Goal: Task Accomplishment & Management: Manage account settings

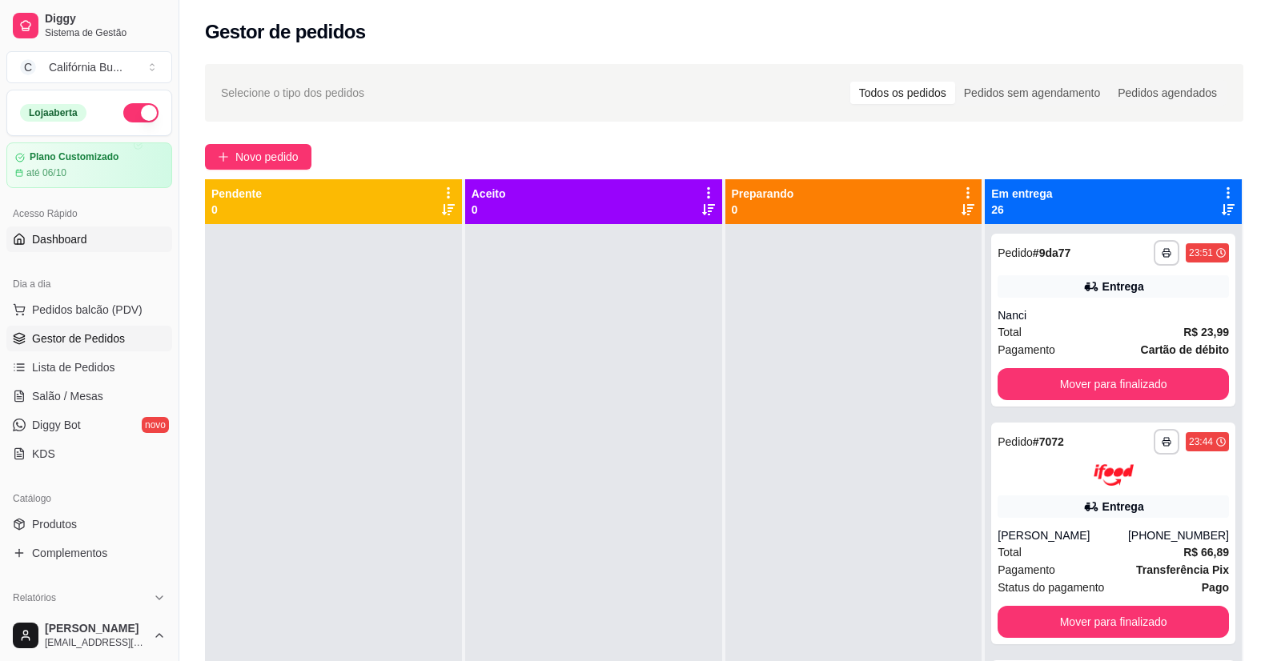
click at [58, 239] on span "Dashboard" at bounding box center [59, 239] width 55 height 16
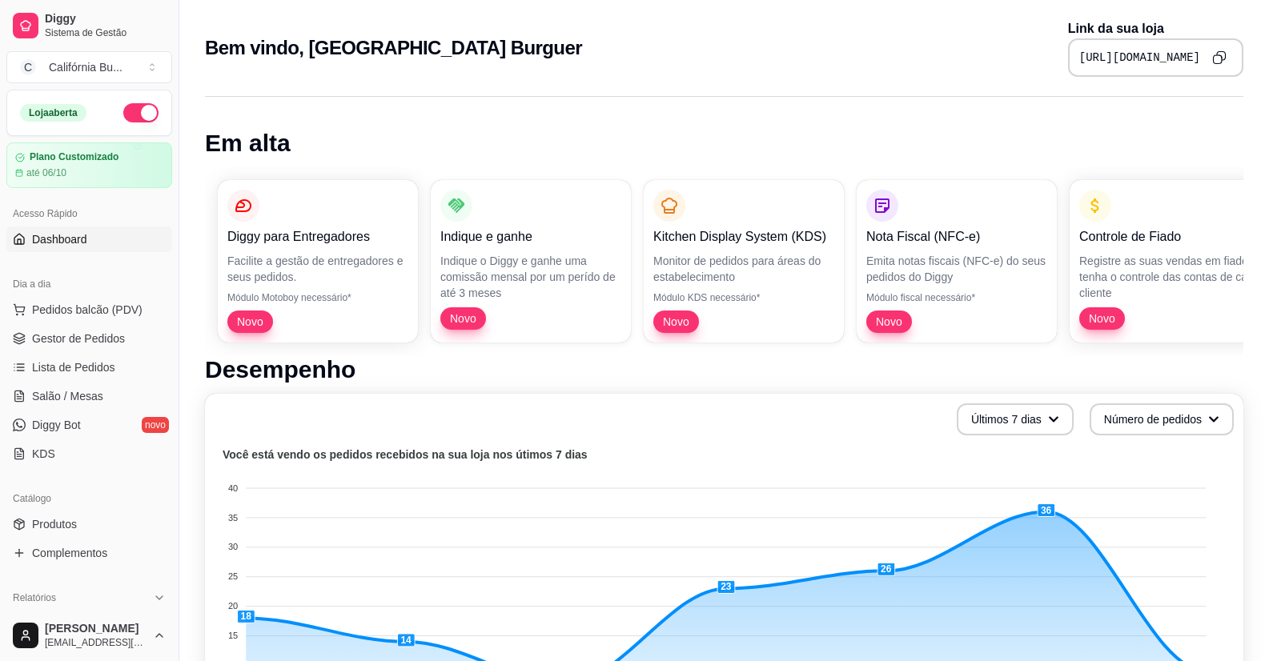
click at [1222, 62] on icon "Copy to clipboard" at bounding box center [1219, 57] width 14 height 14
click at [88, 311] on span "Pedidos balcão (PDV)" at bounding box center [87, 310] width 110 height 16
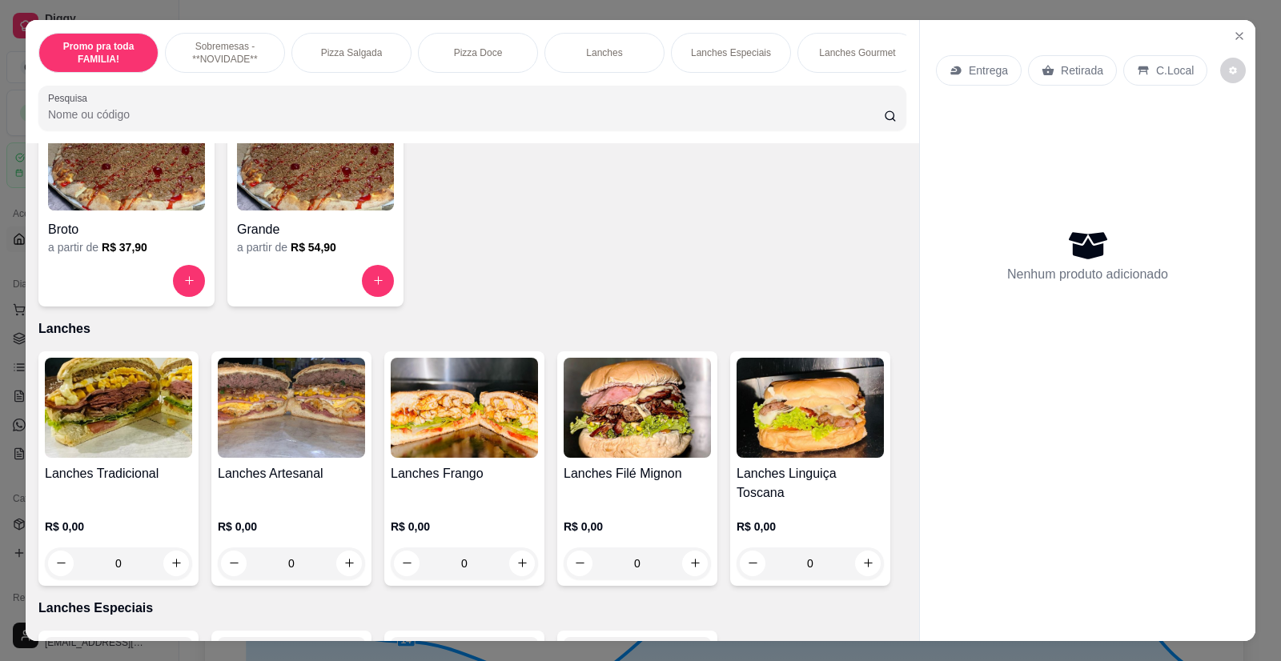
scroll to position [1201, 0]
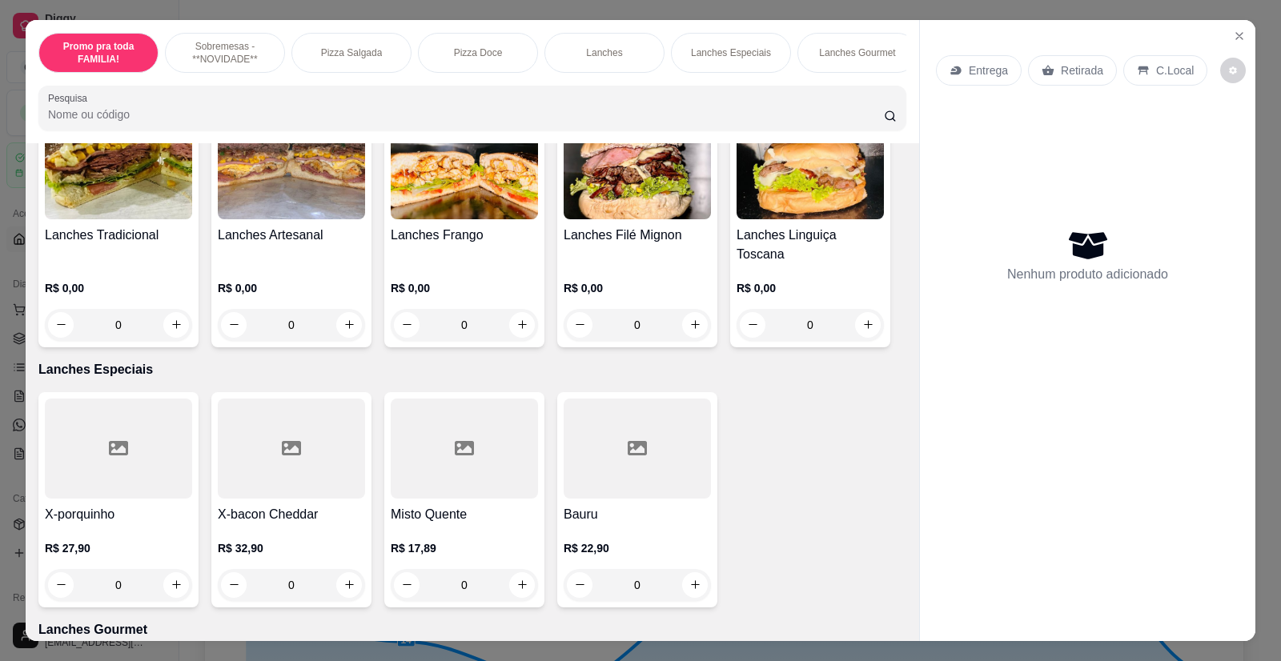
click at [148, 219] on img at bounding box center [118, 169] width 147 height 100
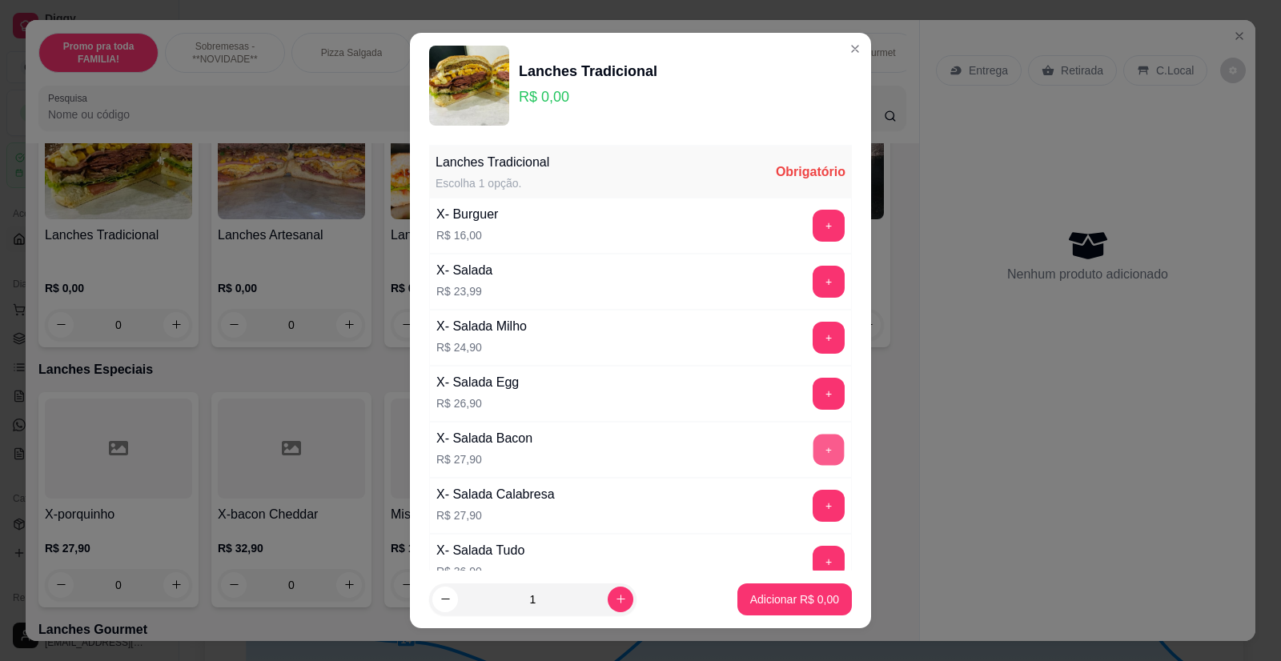
click at [813, 452] on button "+" at bounding box center [828, 450] width 31 height 31
click at [774, 607] on p "Adicionar R$ 27,90" at bounding box center [791, 600] width 95 height 16
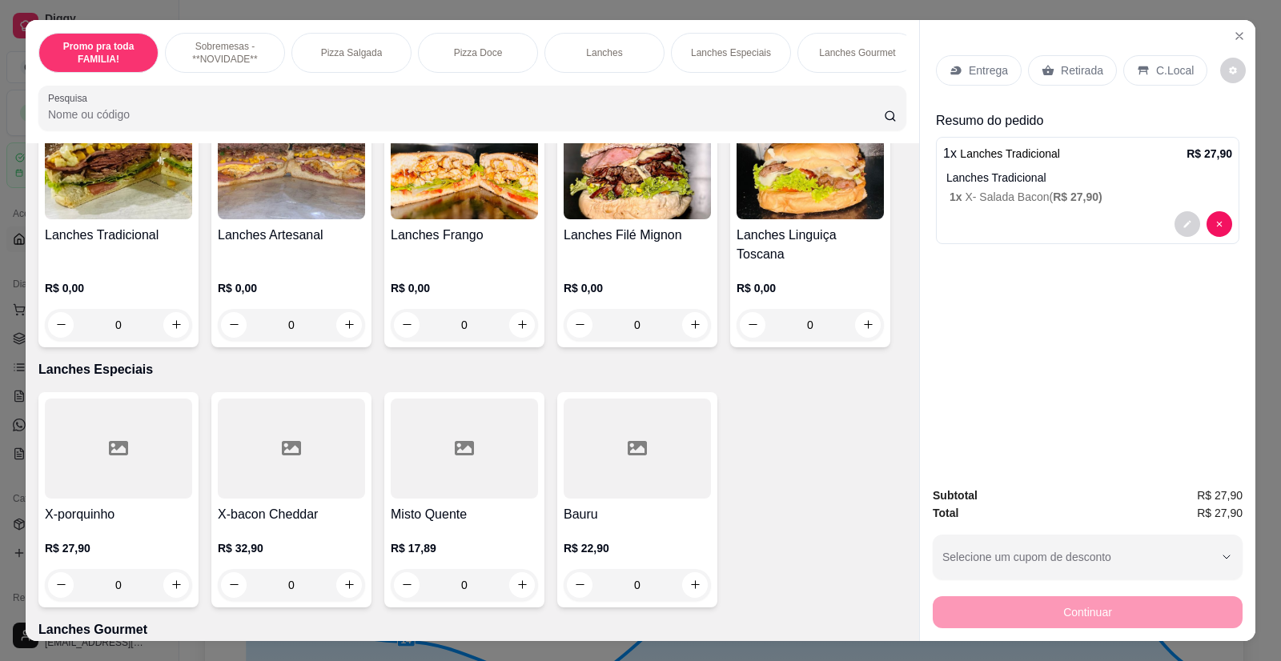
click at [992, 74] on p "Entrega" at bounding box center [988, 70] width 39 height 16
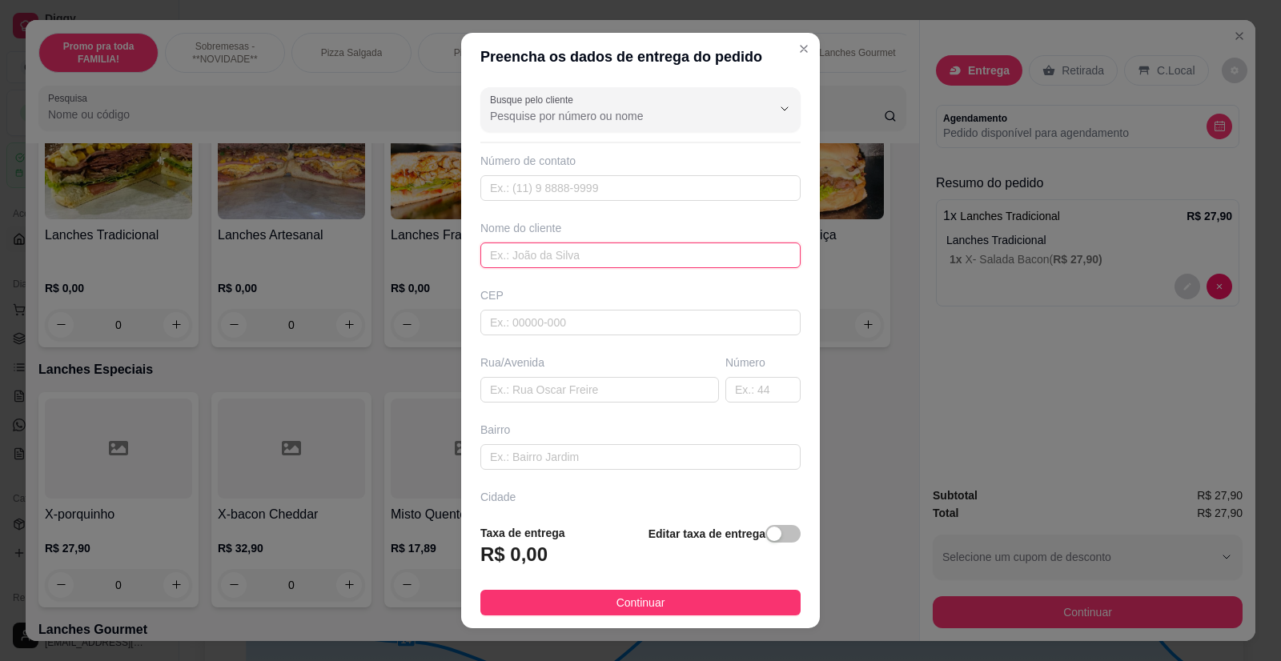
click at [530, 264] on input "text" at bounding box center [640, 256] width 320 height 26
type input "Day"
paste input "Condominio [STREET_ADDRESS]"
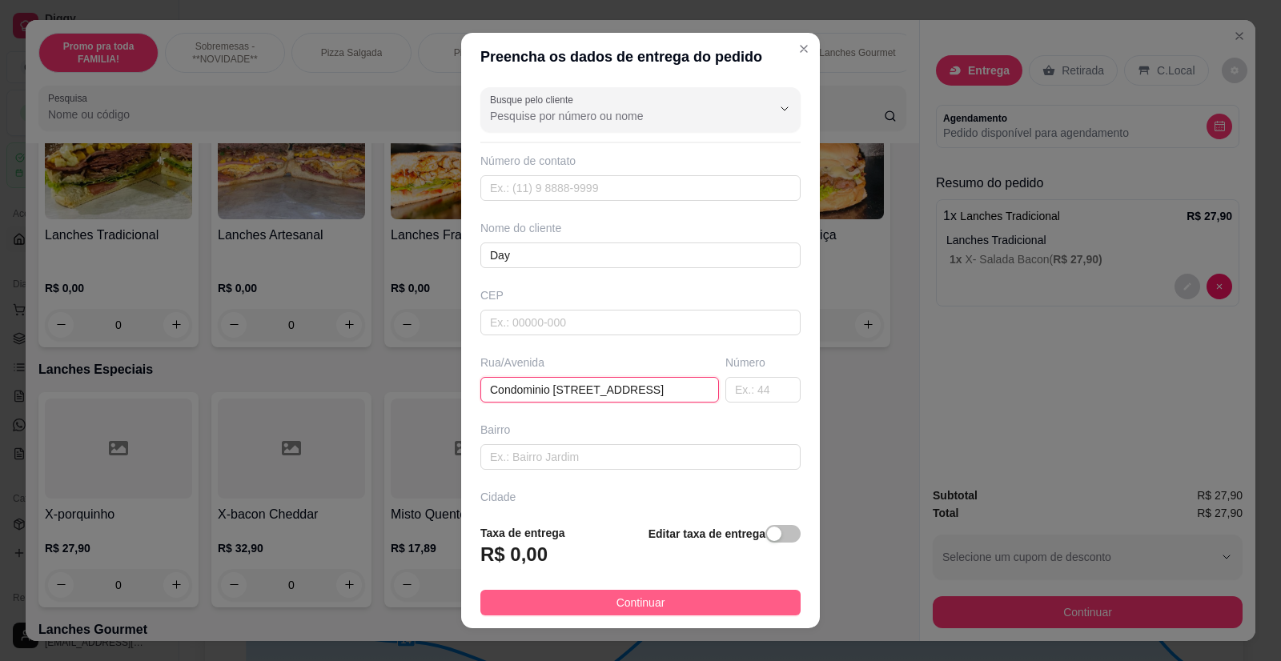
type input "Condominio [STREET_ADDRESS]"
click at [656, 599] on button "Continuar" at bounding box center [640, 603] width 320 height 26
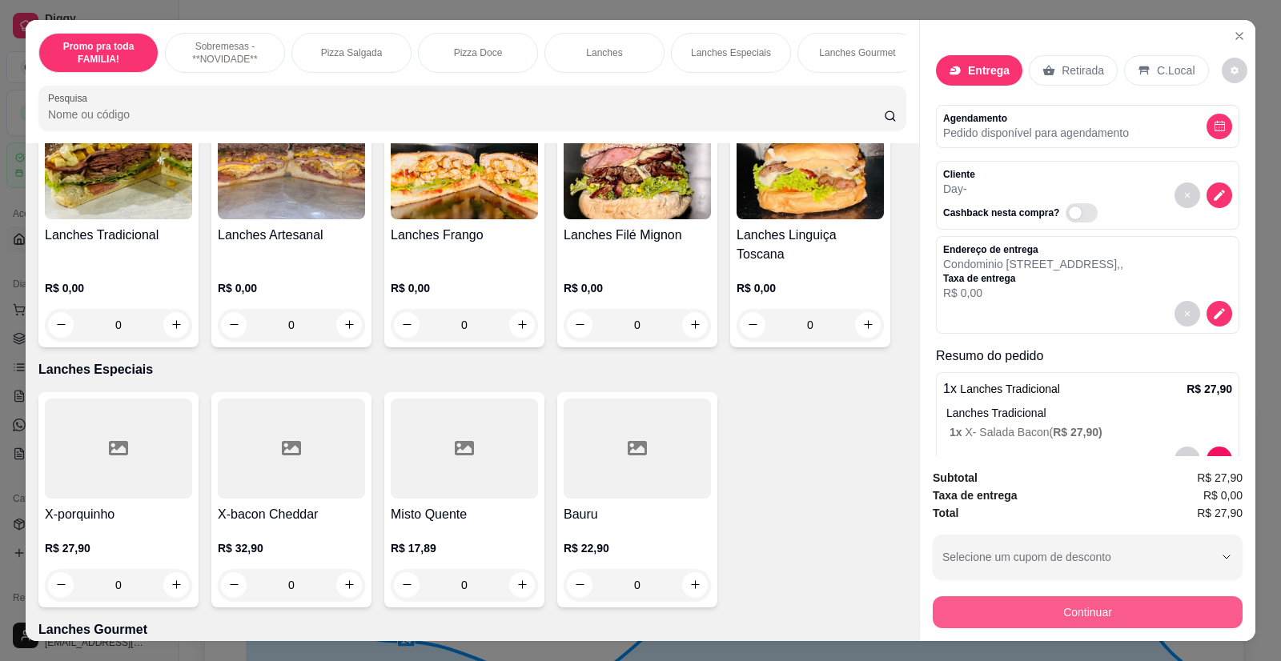
click at [1014, 619] on button "Continuar" at bounding box center [1088, 612] width 310 height 32
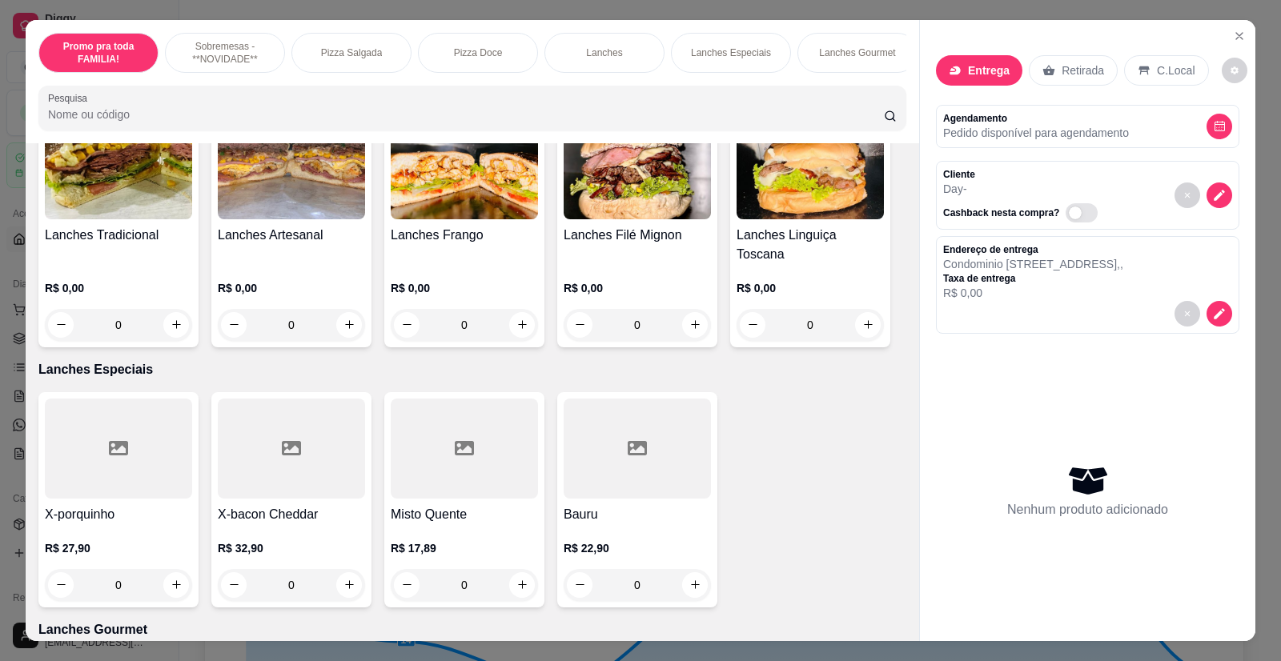
click at [108, 214] on img at bounding box center [118, 169] width 147 height 100
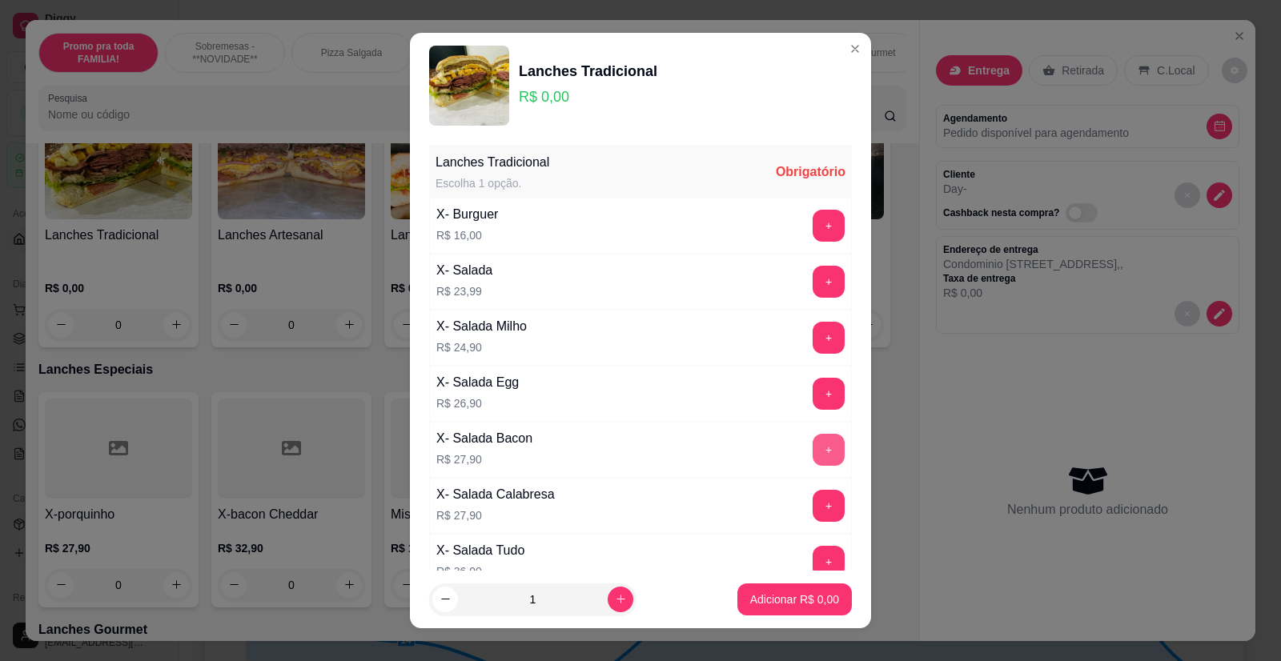
click at [812, 449] on button "+" at bounding box center [828, 450] width 32 height 32
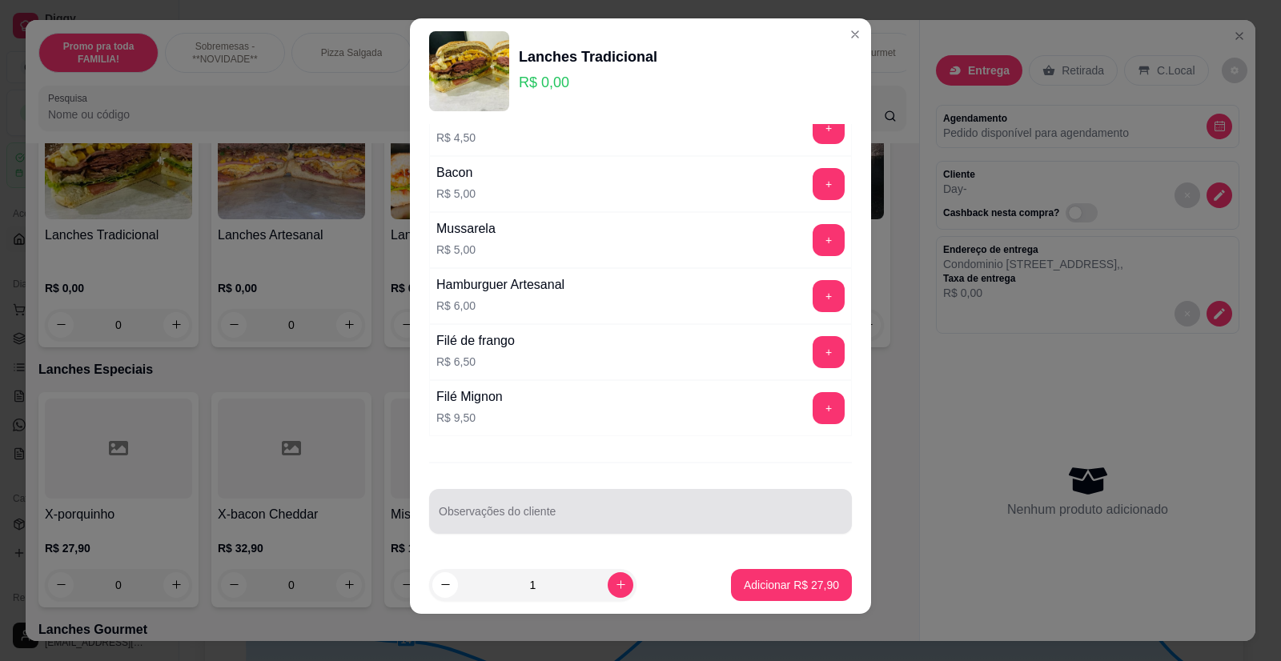
scroll to position [18, 0]
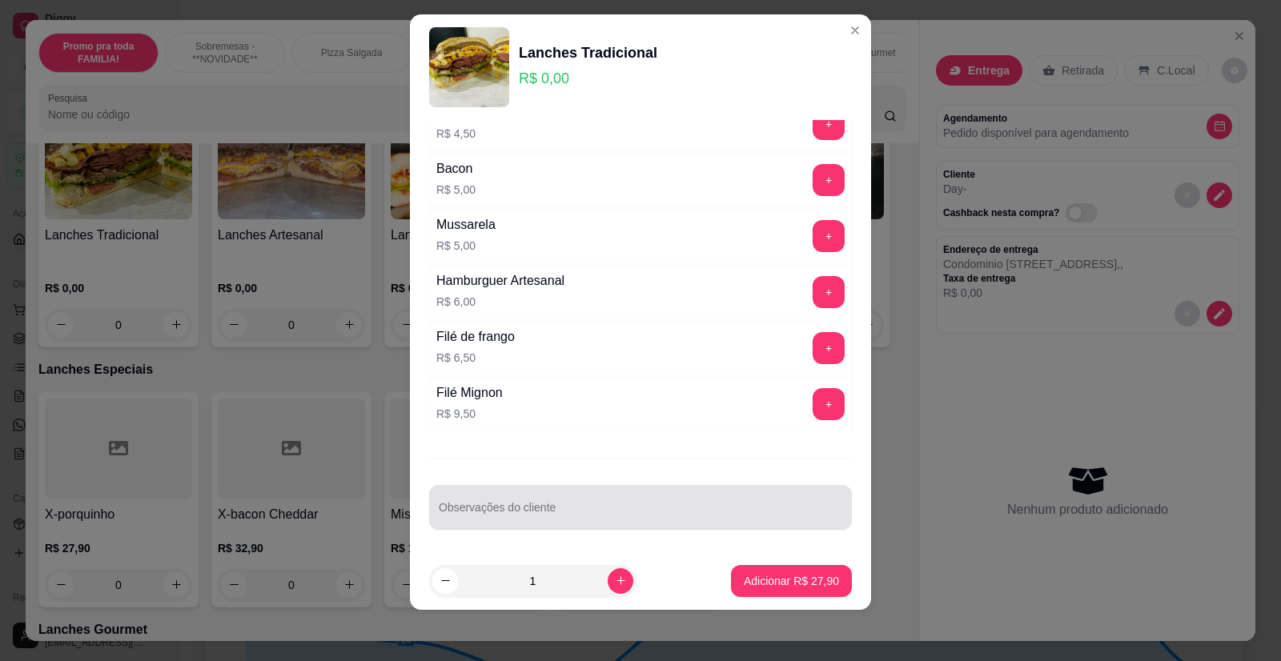
click at [539, 520] on input "Observações do cliente" at bounding box center [640, 514] width 403 height 16
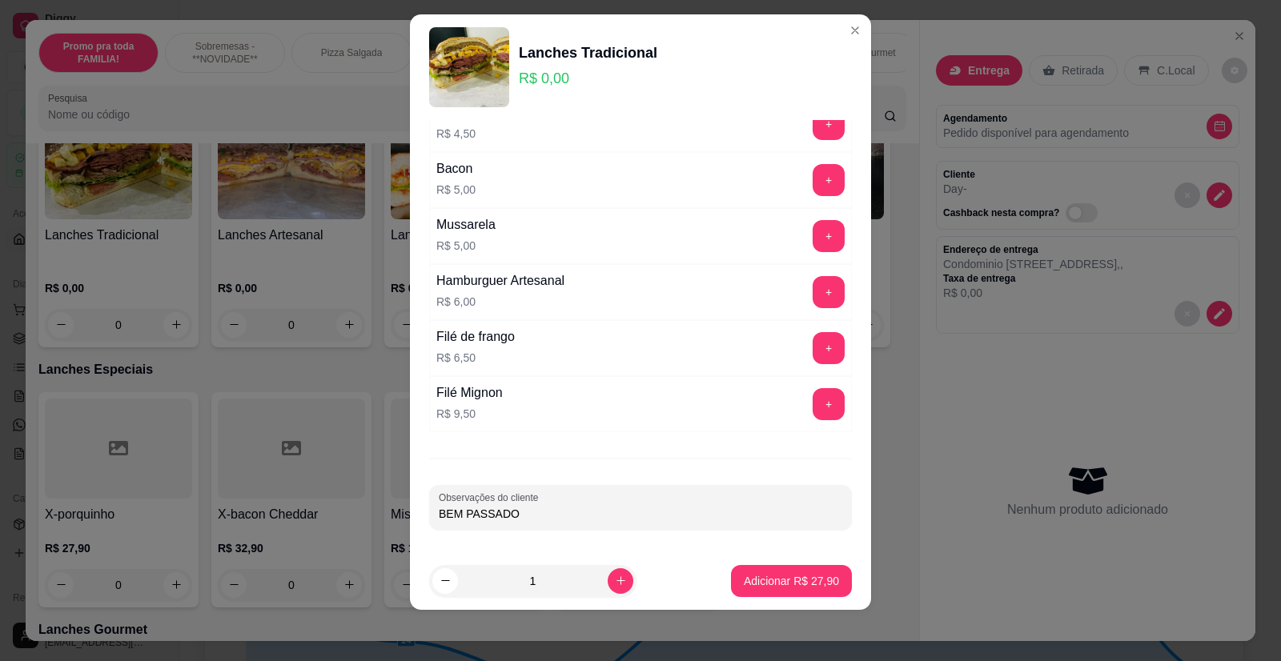
type input "BEM PASSADO"
click at [783, 596] on button "Adicionar R$ 27,90" at bounding box center [791, 581] width 121 height 32
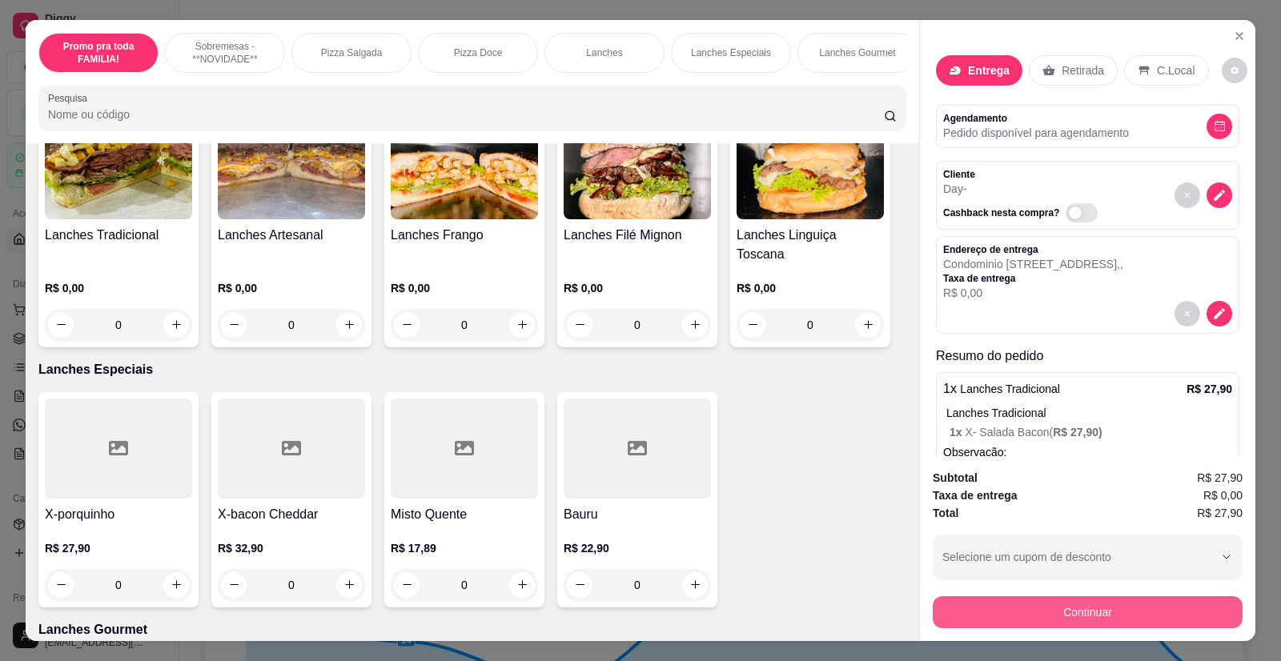
click at [1070, 621] on button "Continuar" at bounding box center [1088, 612] width 310 height 32
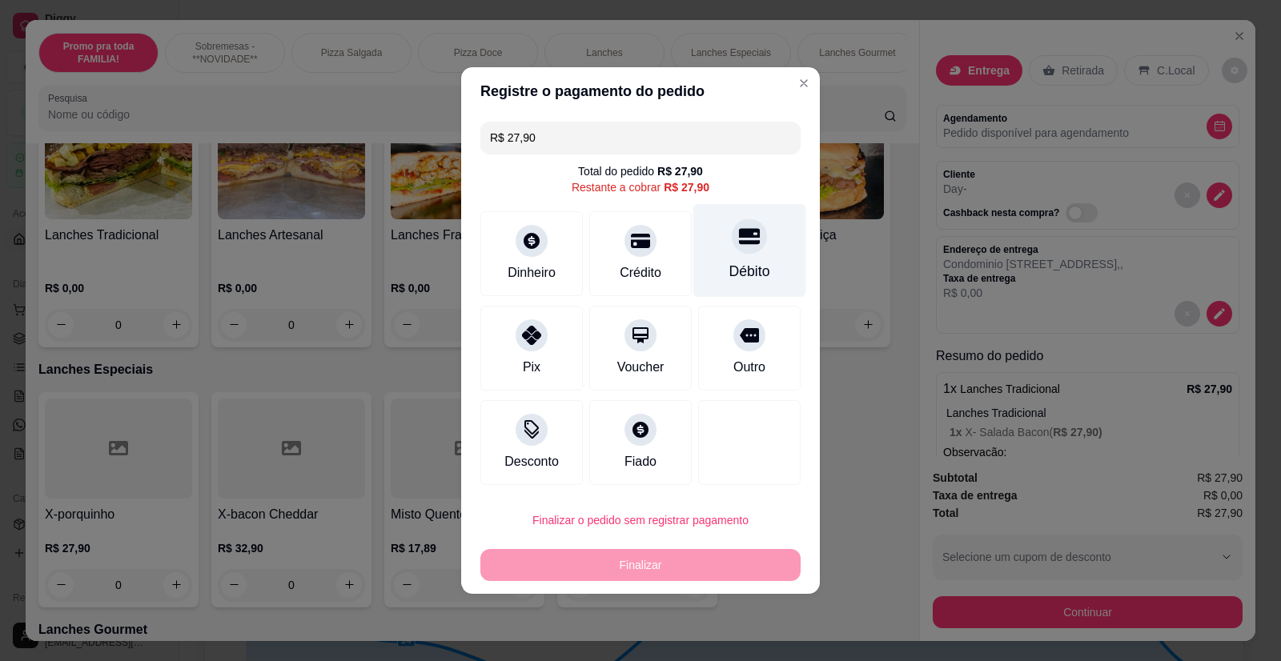
click at [744, 251] on div at bounding box center [749, 236] width 35 height 35
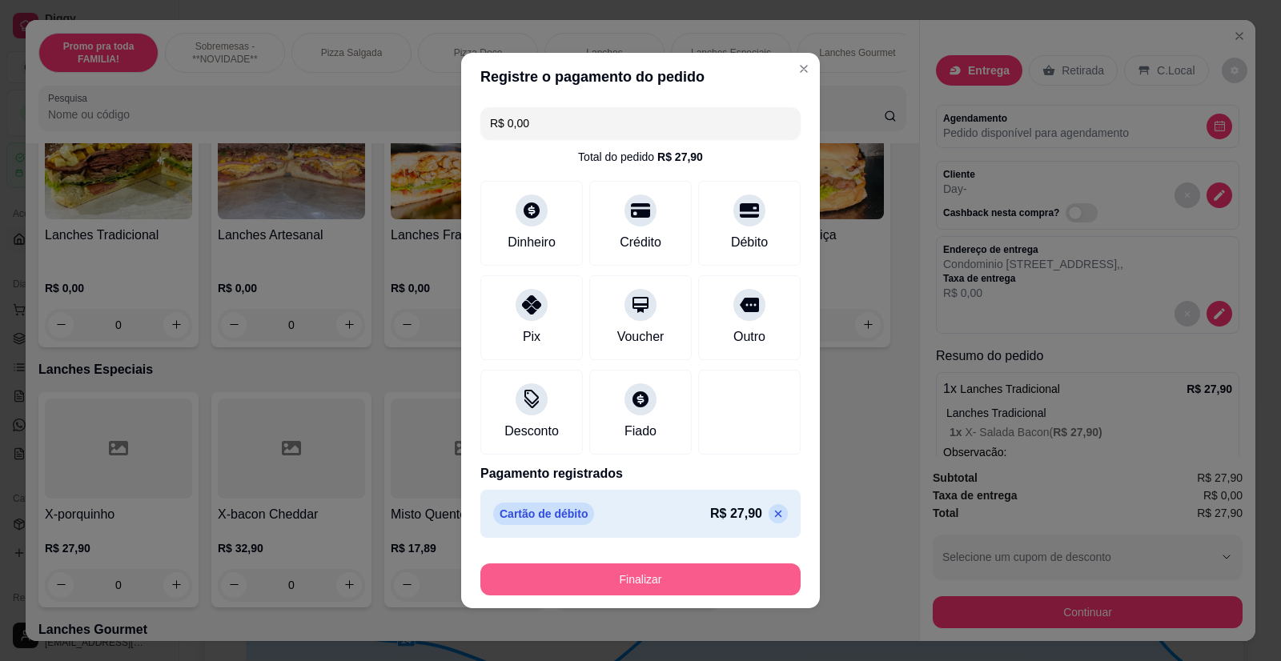
click at [630, 581] on button "Finalizar" at bounding box center [640, 580] width 320 height 32
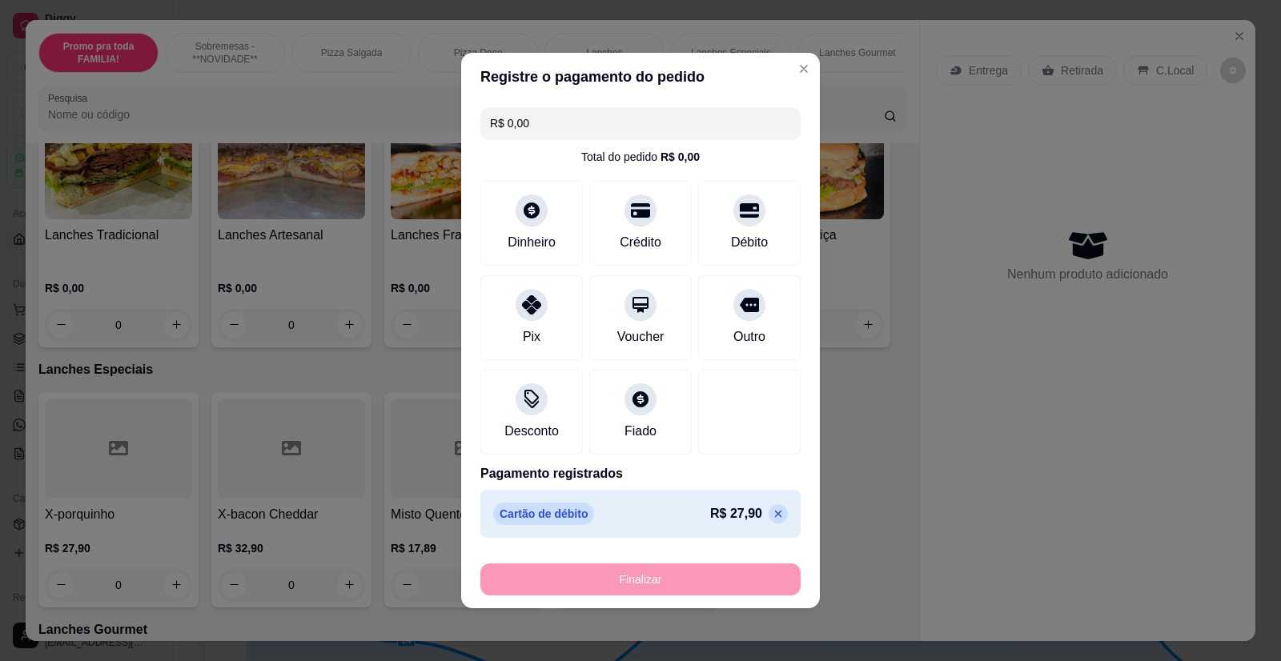
type input "-R$ 27,90"
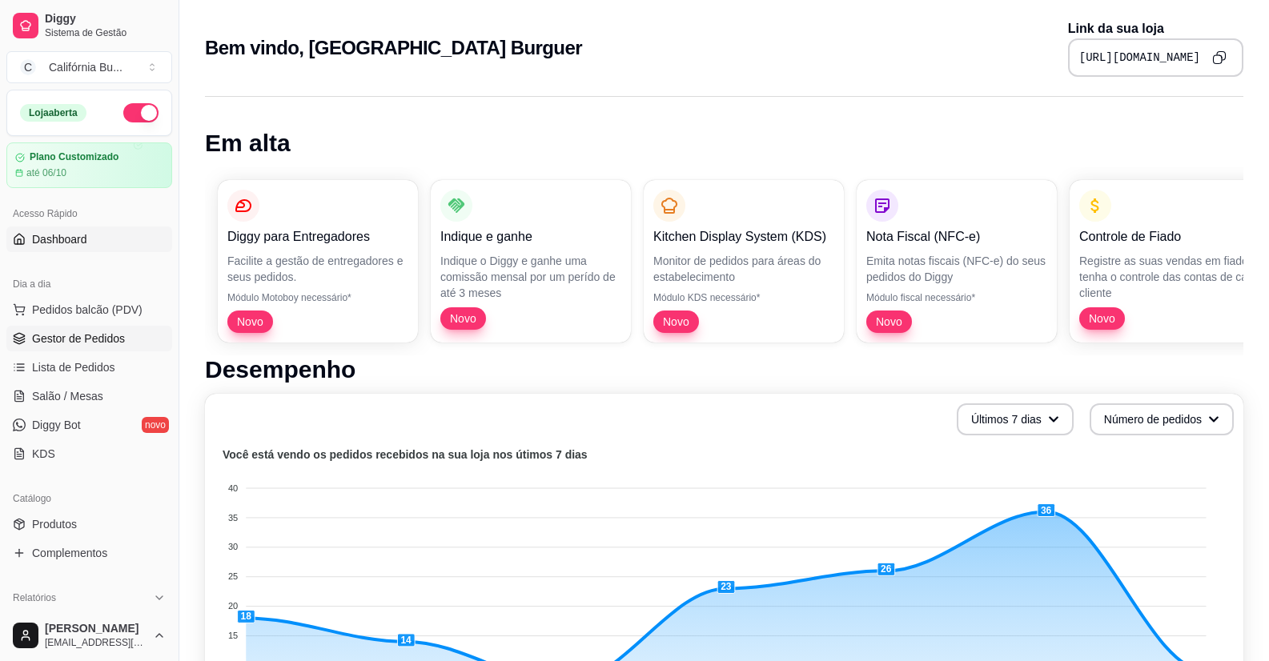
click at [87, 336] on span "Gestor de Pedidos" at bounding box center [78, 339] width 93 height 16
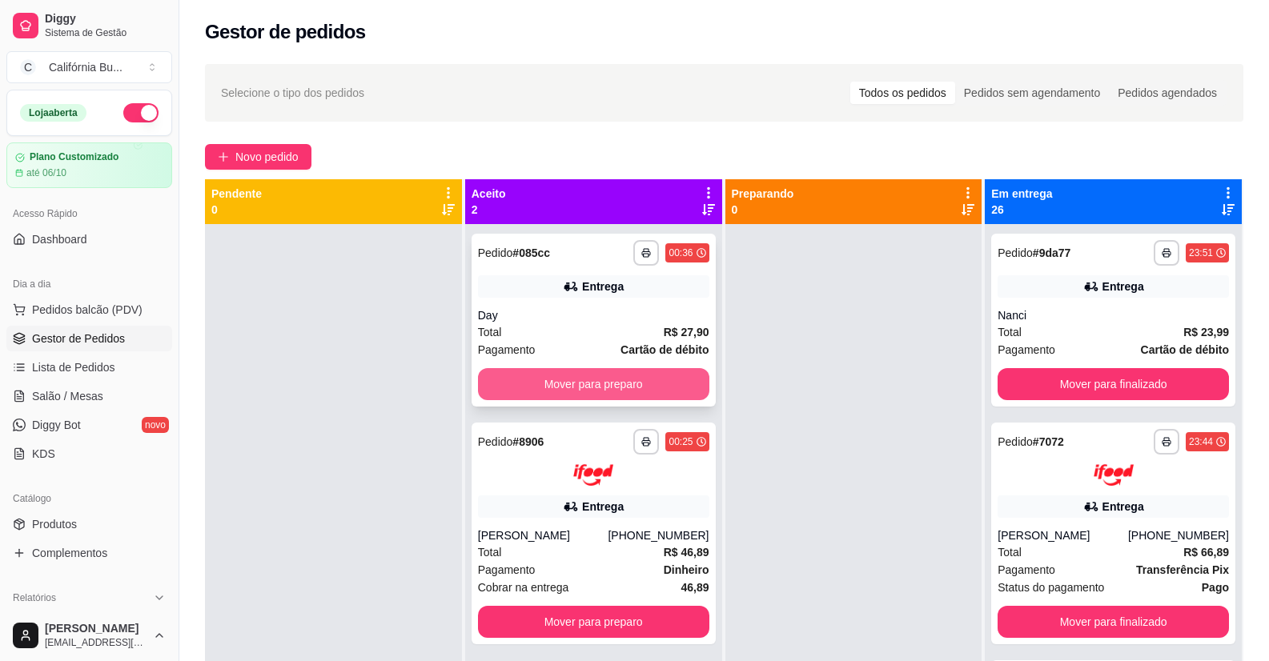
click at [595, 383] on button "Mover para preparo" at bounding box center [593, 384] width 231 height 32
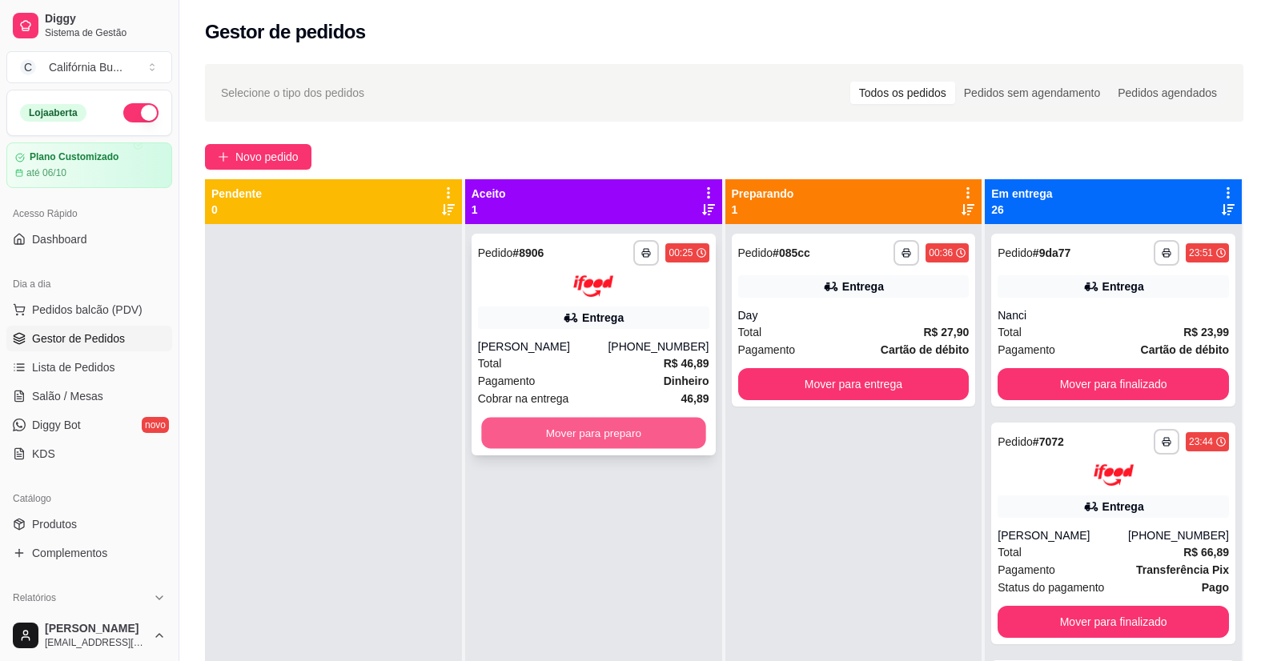
click at [625, 439] on button "Mover para preparo" at bounding box center [593, 432] width 224 height 31
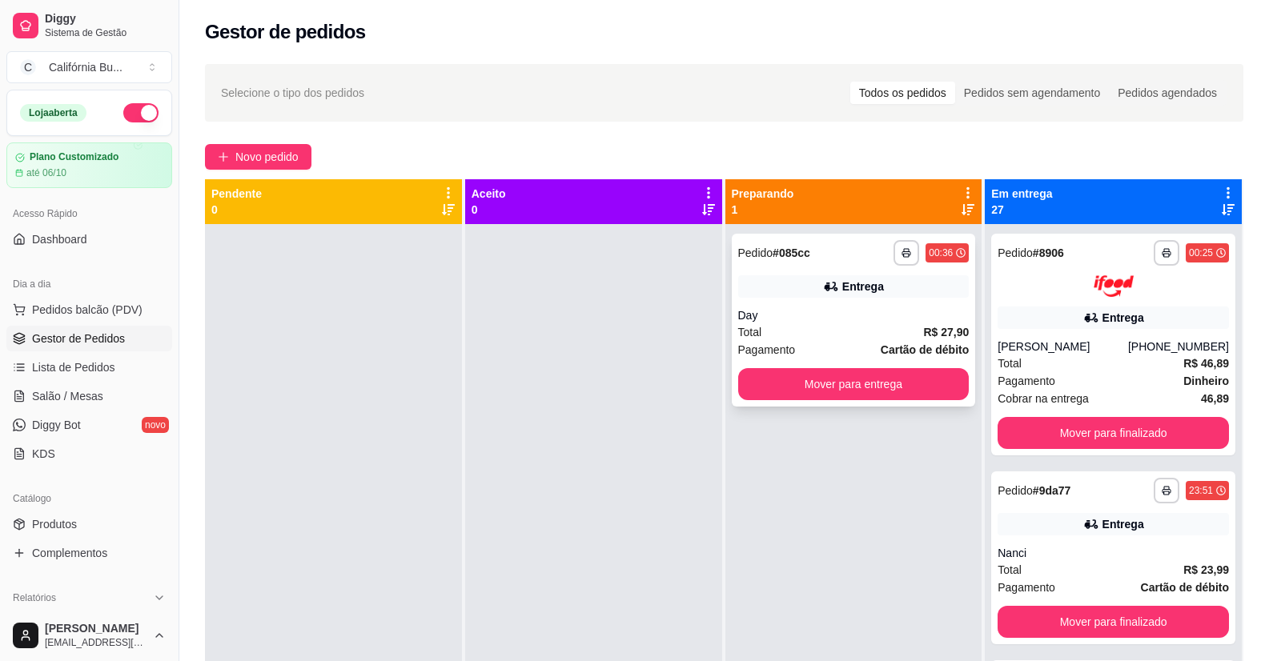
click at [873, 305] on div "**********" at bounding box center [854, 320] width 244 height 173
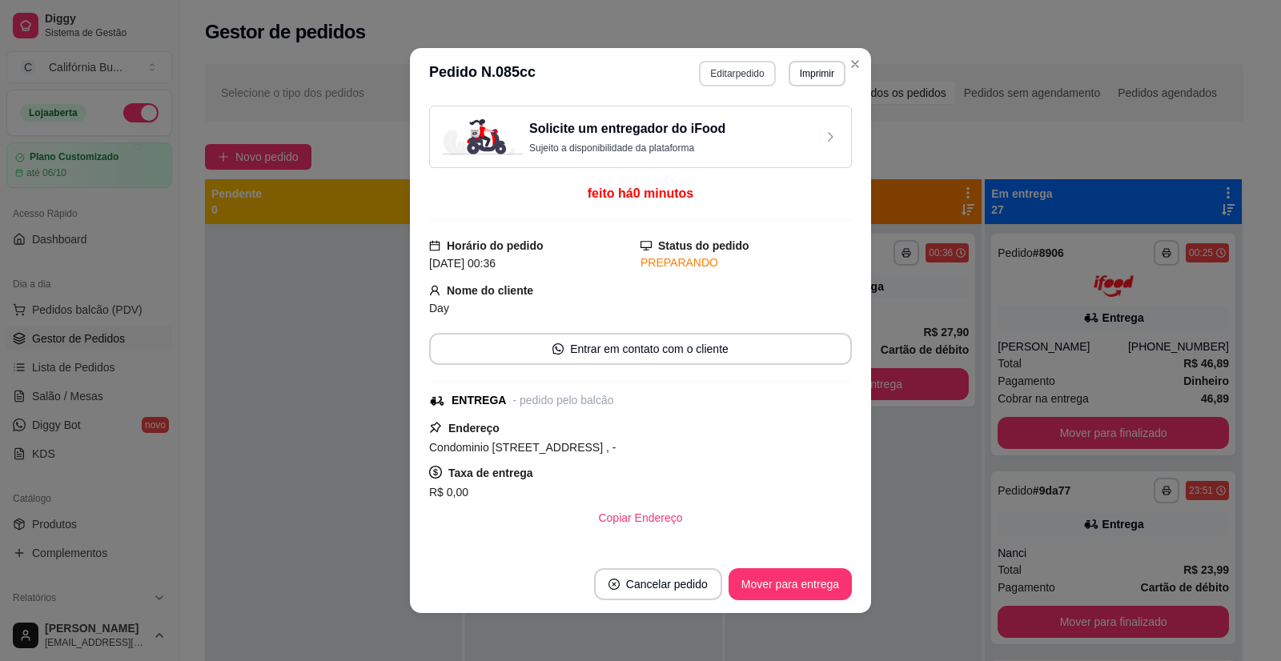
click at [729, 62] on button "Editar pedido" at bounding box center [737, 74] width 76 height 26
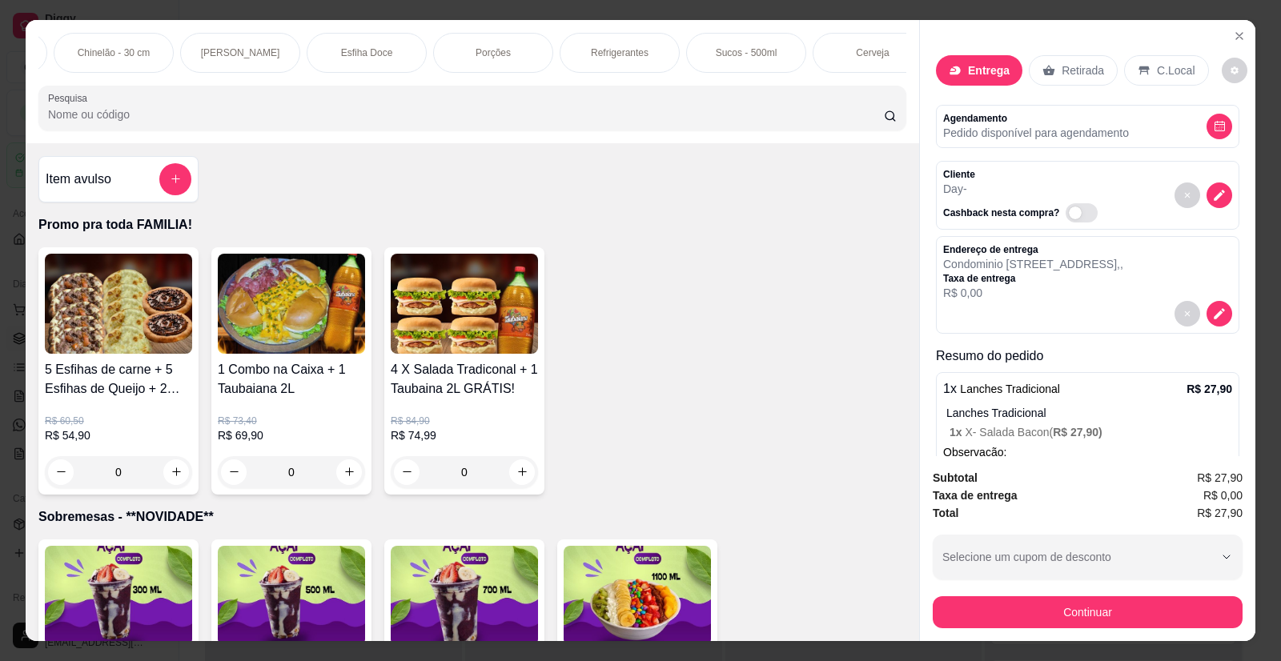
scroll to position [0, 1149]
click at [595, 52] on p "Refrigerantes" at bounding box center [593, 52] width 58 height 13
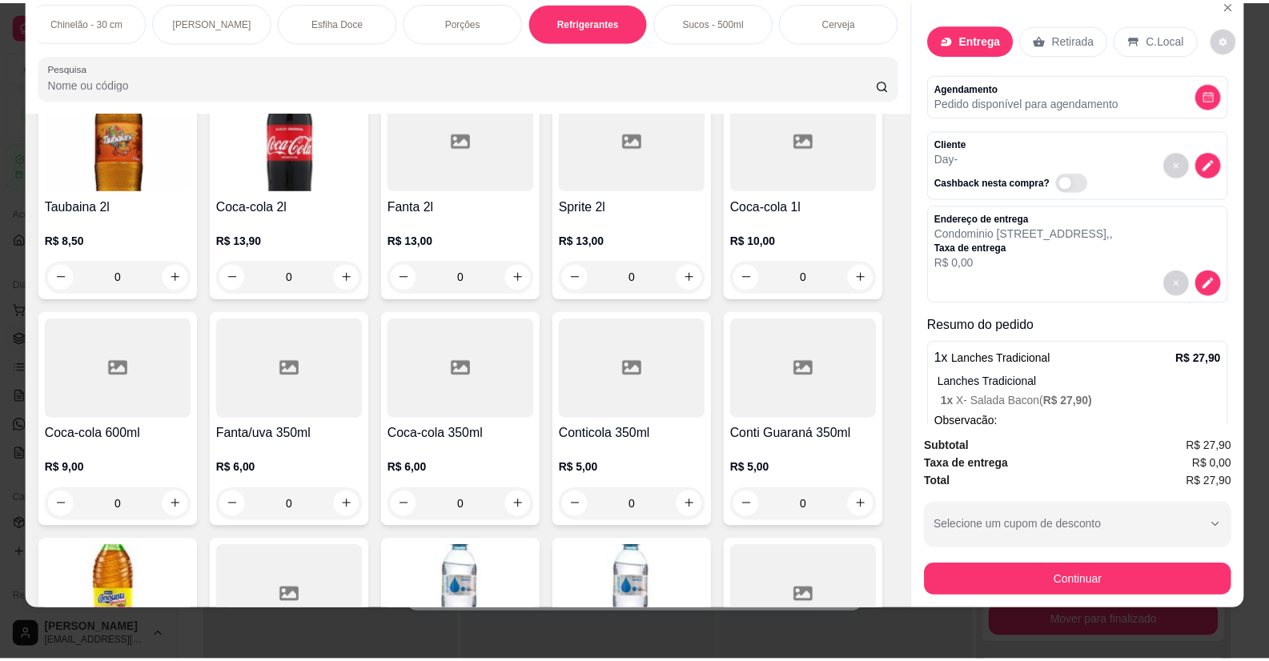
scroll to position [4321, 0]
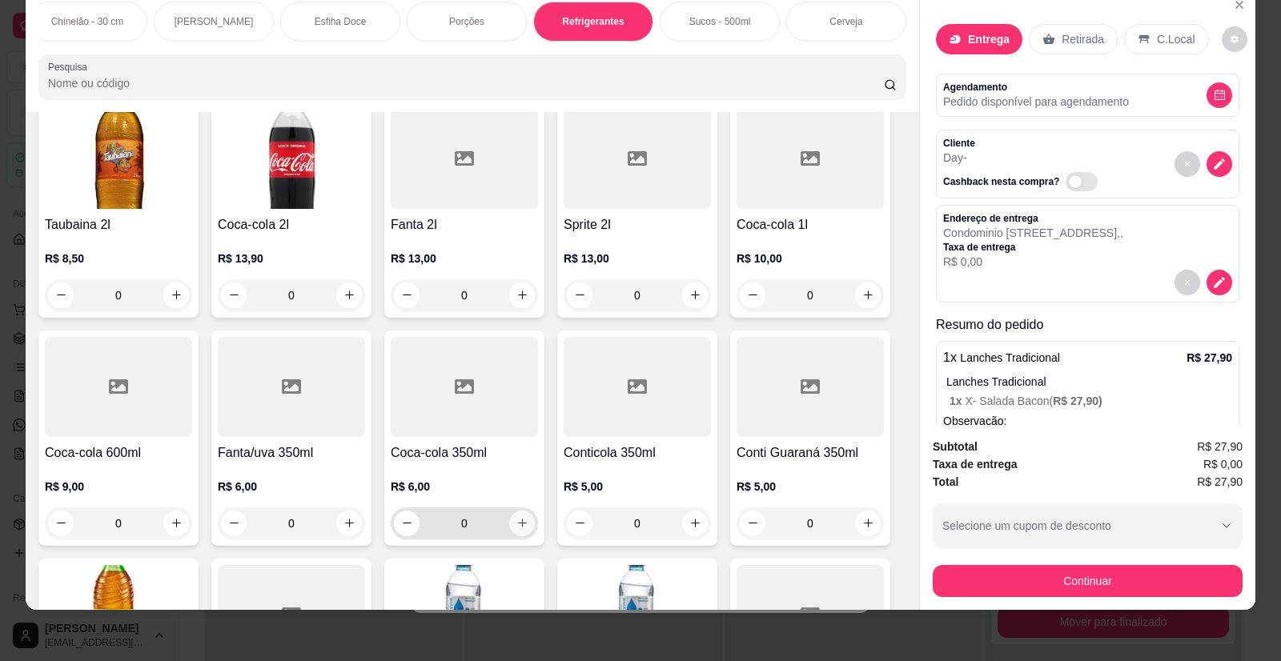
click at [519, 517] on icon "increase-product-quantity" at bounding box center [522, 523] width 12 height 12
type input "1"
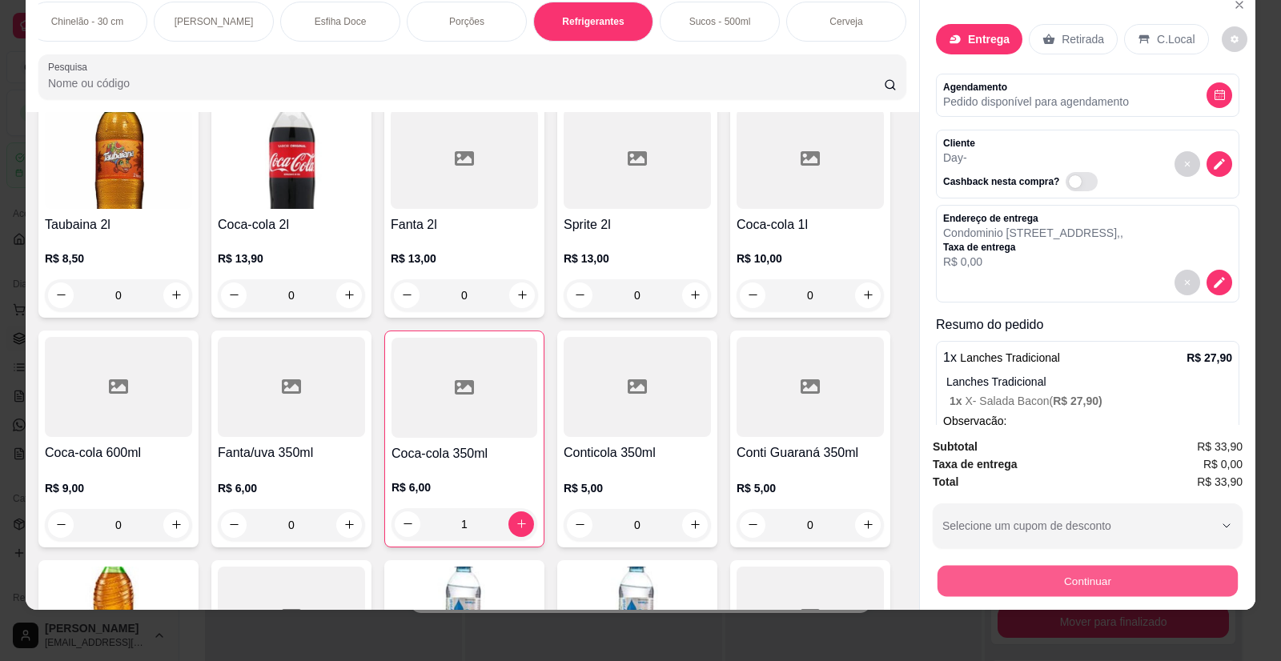
click at [1077, 577] on button "Continuar" at bounding box center [1087, 581] width 300 height 31
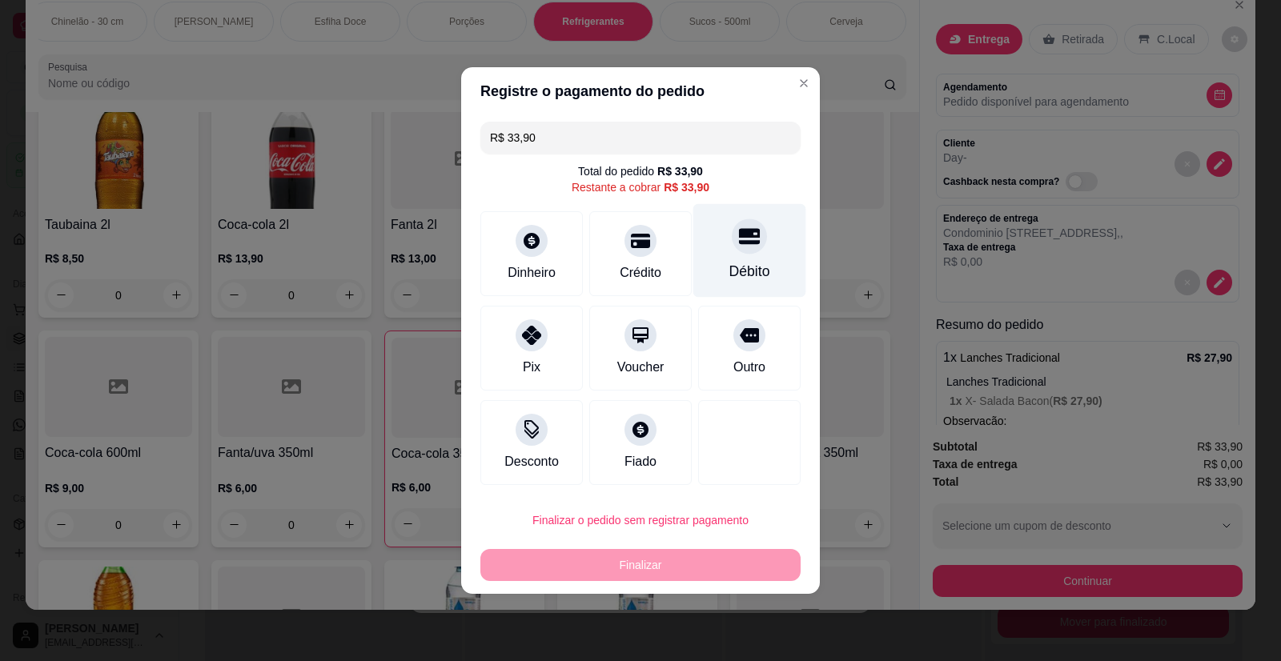
click at [744, 253] on div at bounding box center [749, 236] width 35 height 35
type input "R$ 0,00"
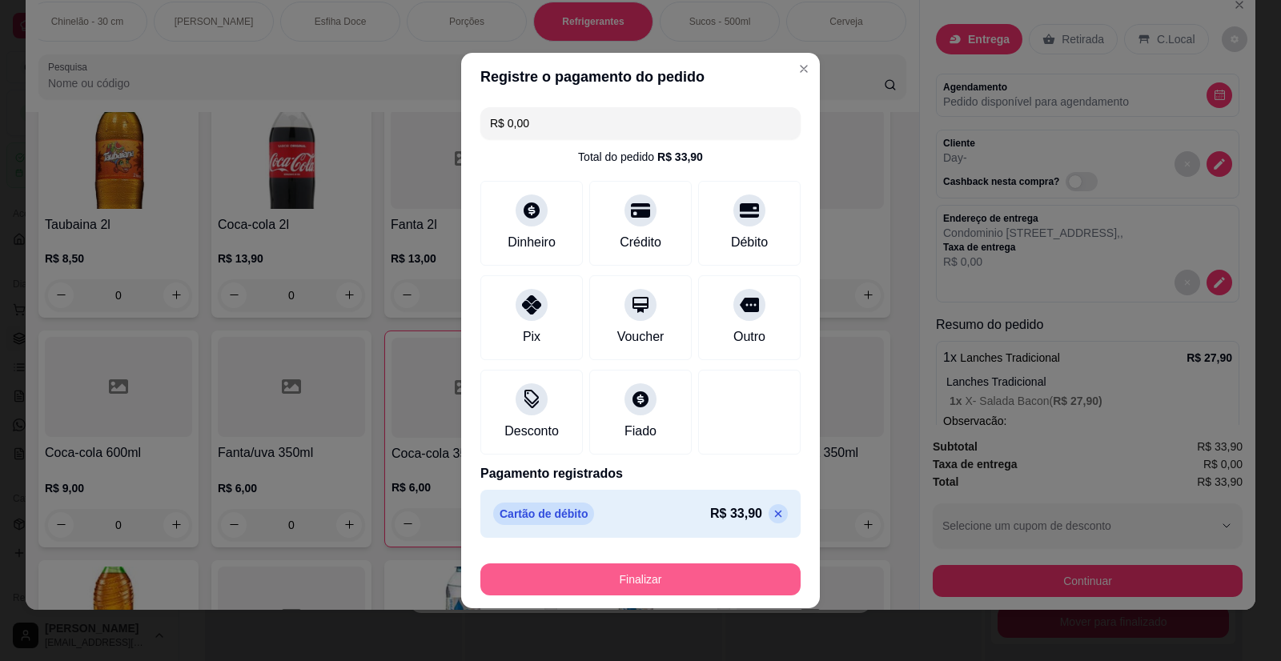
click at [640, 576] on button "Finalizar" at bounding box center [640, 580] width 320 height 32
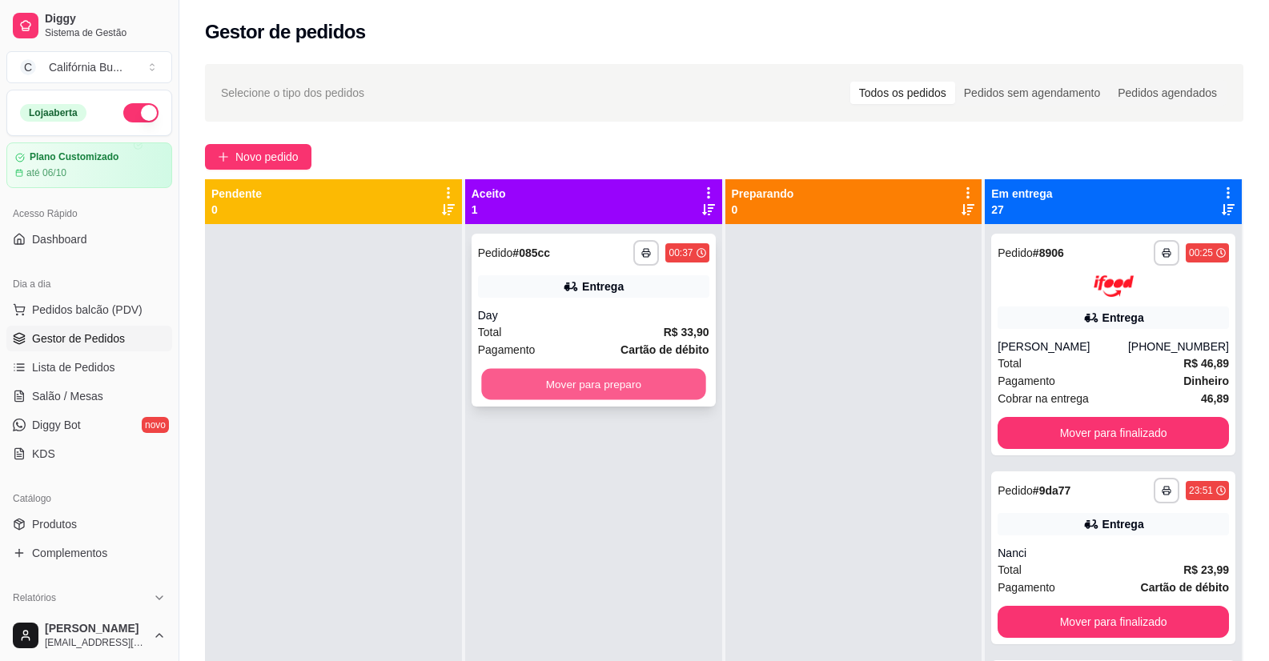
click at [660, 379] on button "Mover para preparo" at bounding box center [593, 384] width 224 height 31
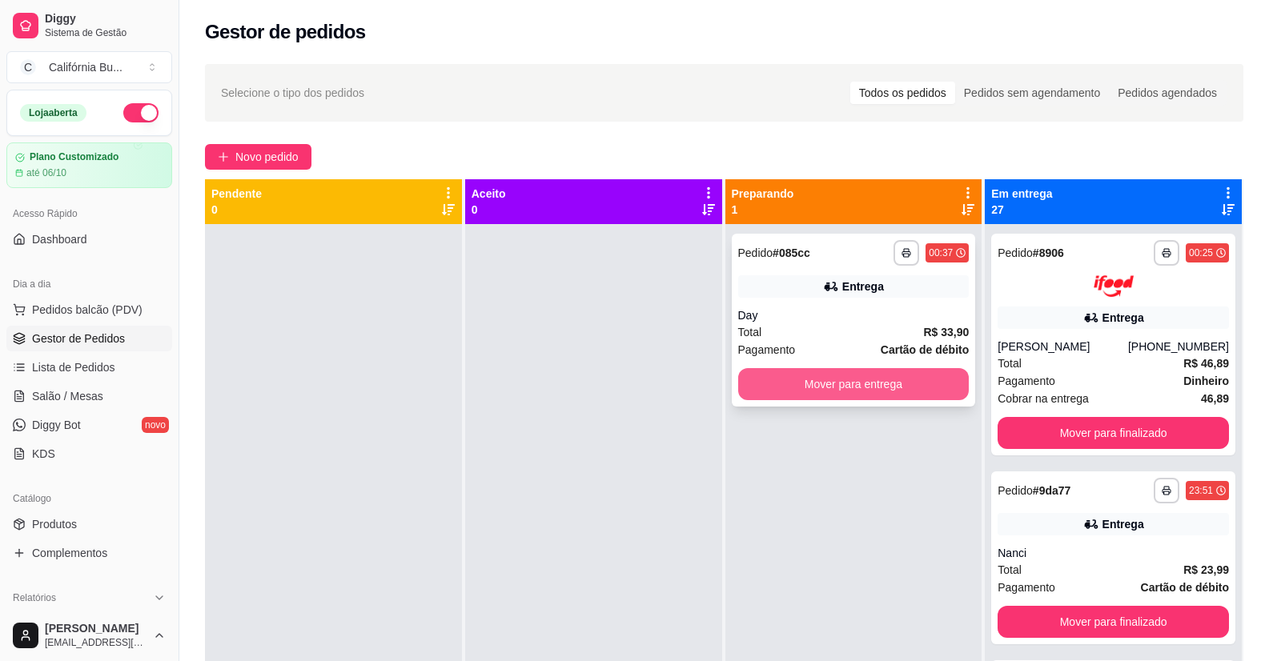
click at [853, 380] on button "Mover para entrega" at bounding box center [853, 384] width 231 height 32
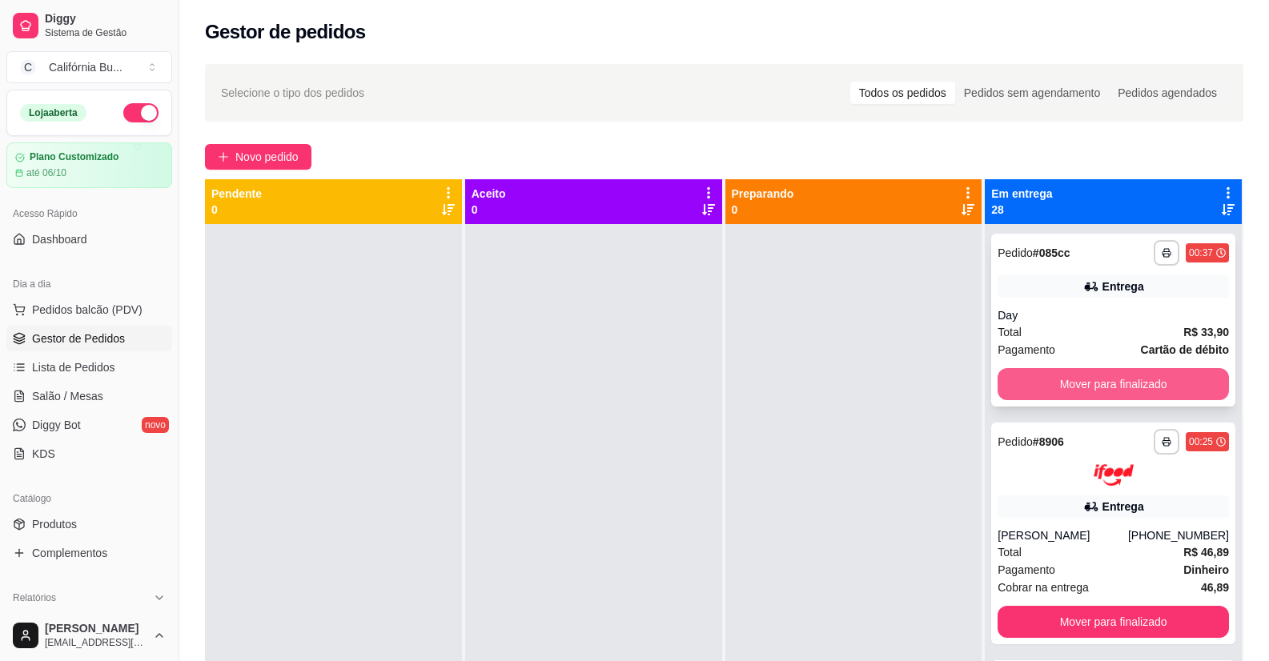
click at [1107, 382] on button "Mover para finalizado" at bounding box center [1112, 384] width 231 height 32
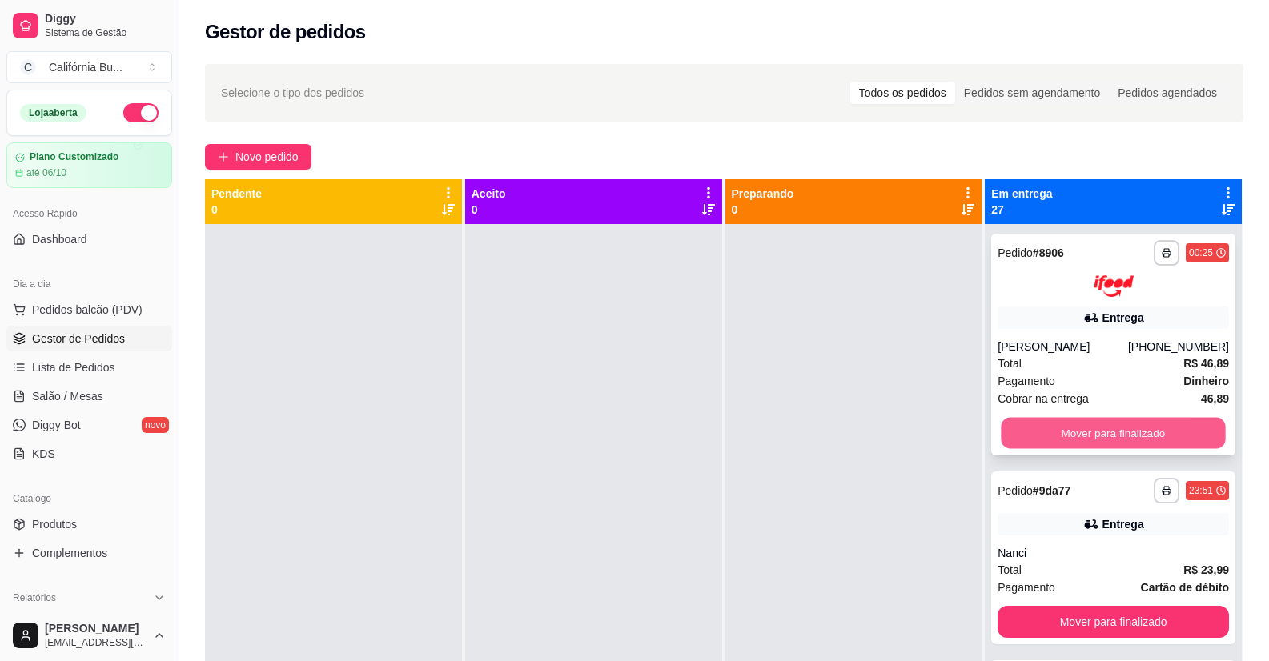
click at [1093, 430] on button "Mover para finalizado" at bounding box center [1113, 432] width 224 height 31
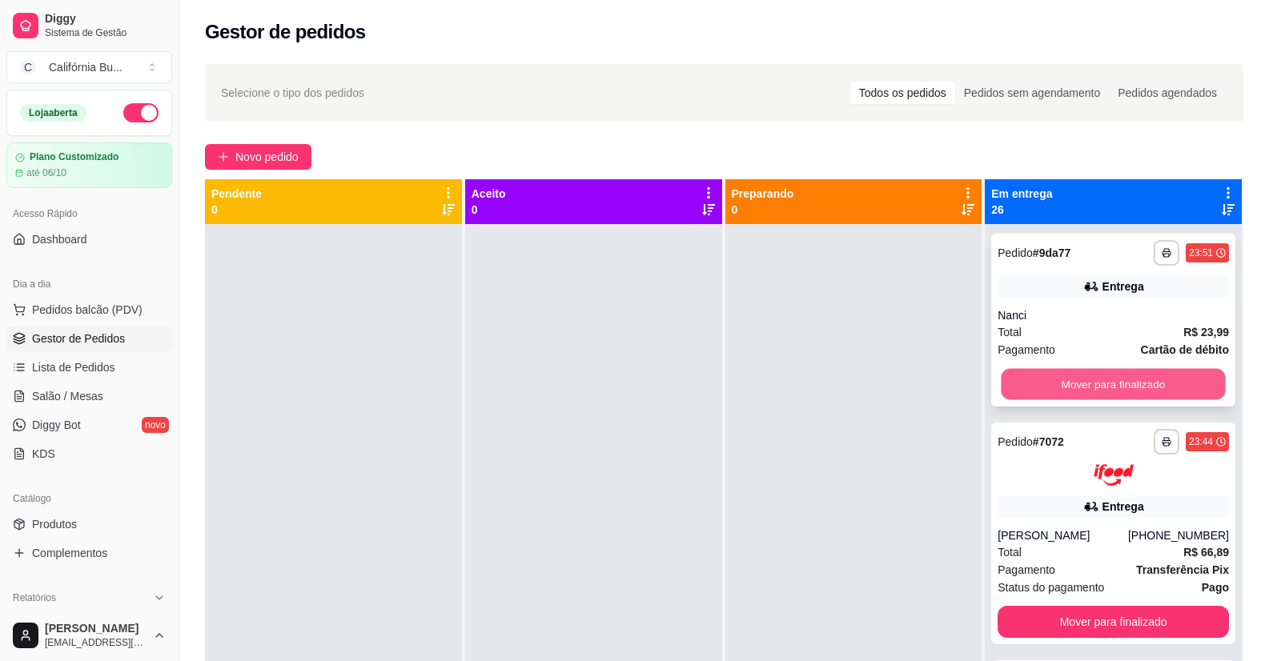
click at [1102, 387] on button "Mover para finalizado" at bounding box center [1113, 384] width 224 height 31
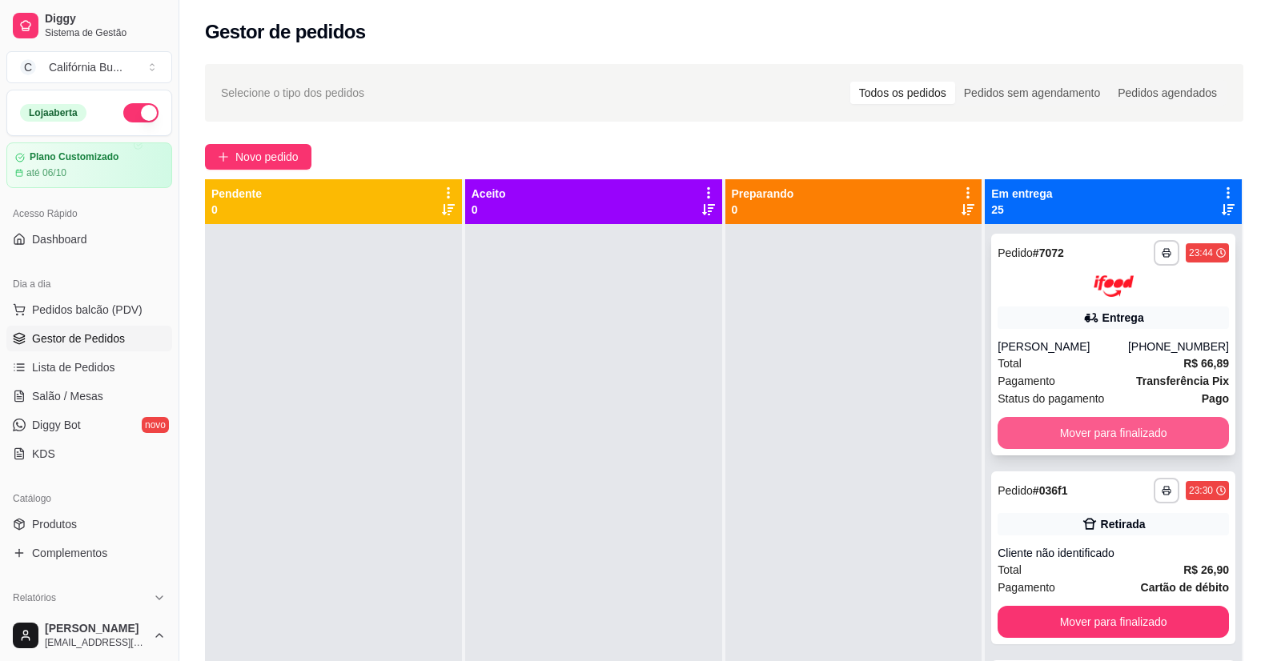
click at [1098, 432] on button "Mover para finalizado" at bounding box center [1112, 433] width 231 height 32
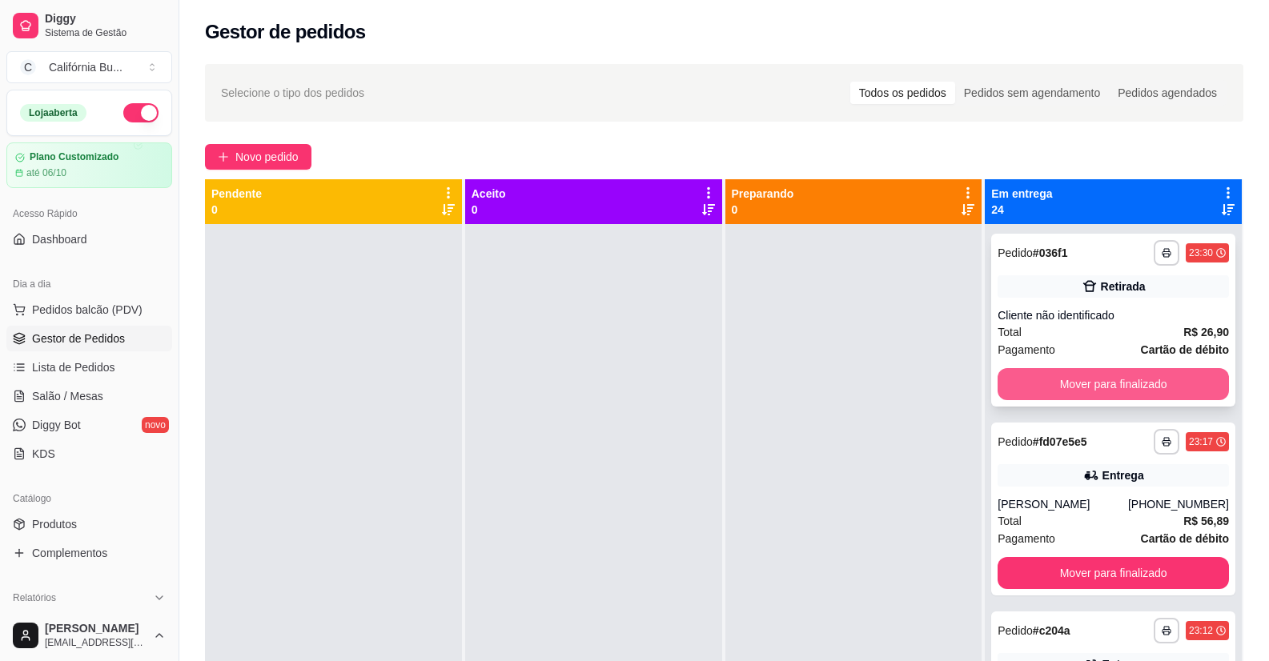
click at [1109, 381] on button "Mover para finalizado" at bounding box center [1112, 384] width 231 height 32
click at [1109, 385] on button "Mover para finalizado" at bounding box center [1112, 384] width 231 height 32
click at [1109, 385] on button "Mover para finalizado" at bounding box center [1113, 384] width 224 height 31
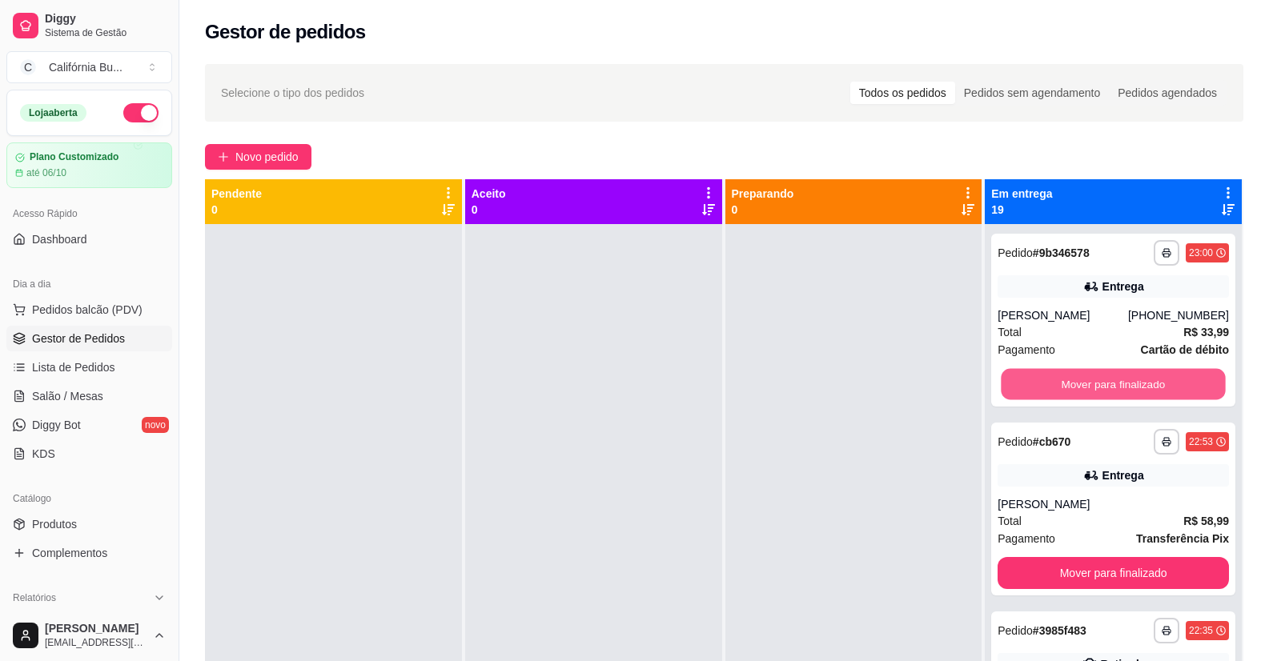
click at [1109, 385] on button "Mover para finalizado" at bounding box center [1113, 384] width 224 height 31
click at [1109, 385] on button "Mover para finalizado" at bounding box center [1112, 384] width 231 height 32
click at [1109, 385] on button "Mover para finalizado" at bounding box center [1113, 384] width 224 height 31
click at [1109, 385] on button "Mover para finalizado" at bounding box center [1112, 384] width 231 height 32
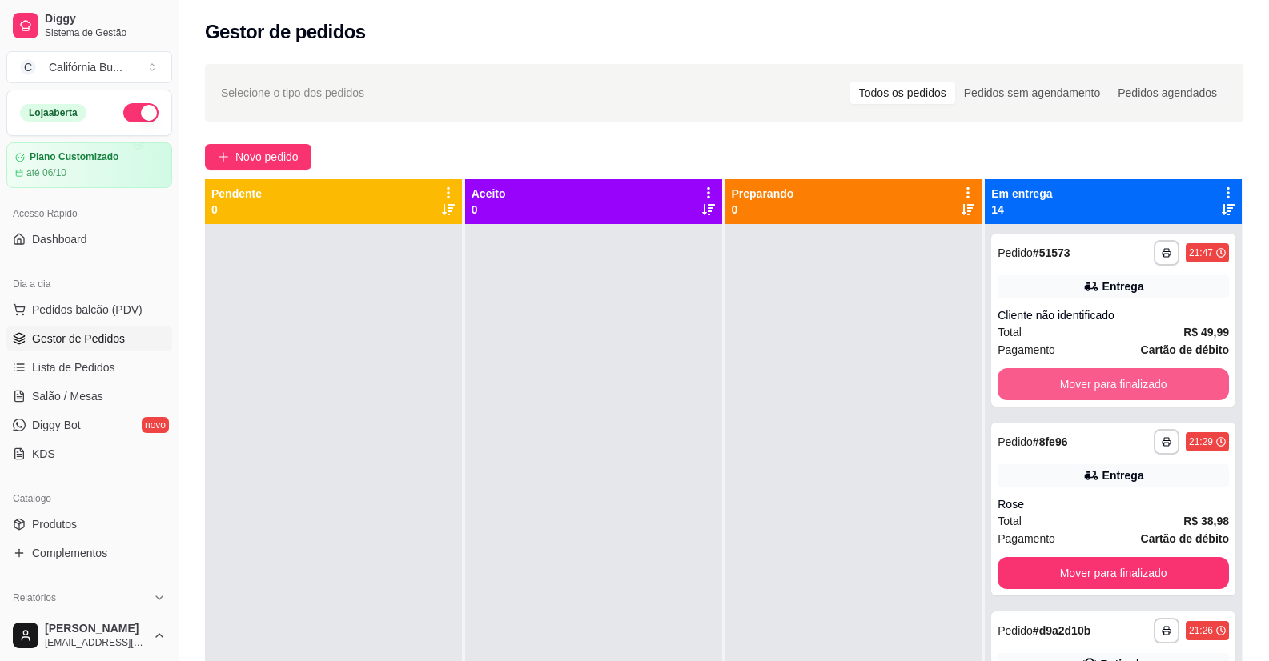
click at [1109, 385] on button "Mover para finalizado" at bounding box center [1112, 384] width 231 height 32
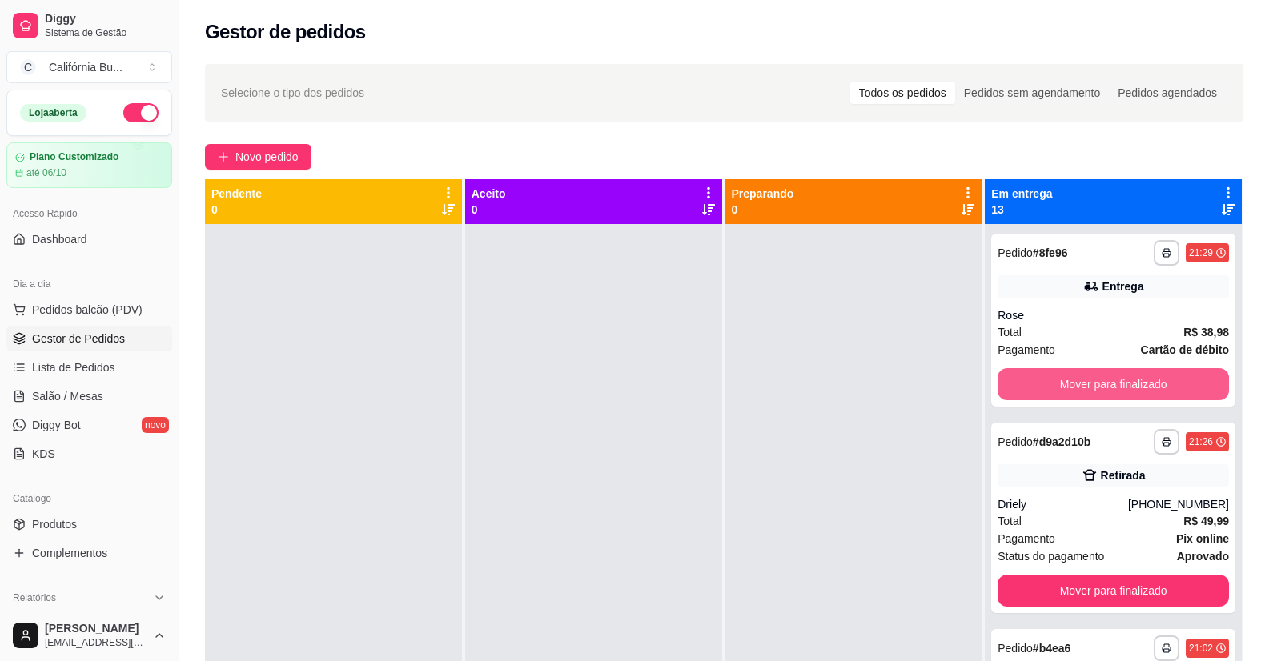
click at [1109, 385] on button "Mover para finalizado" at bounding box center [1112, 384] width 231 height 32
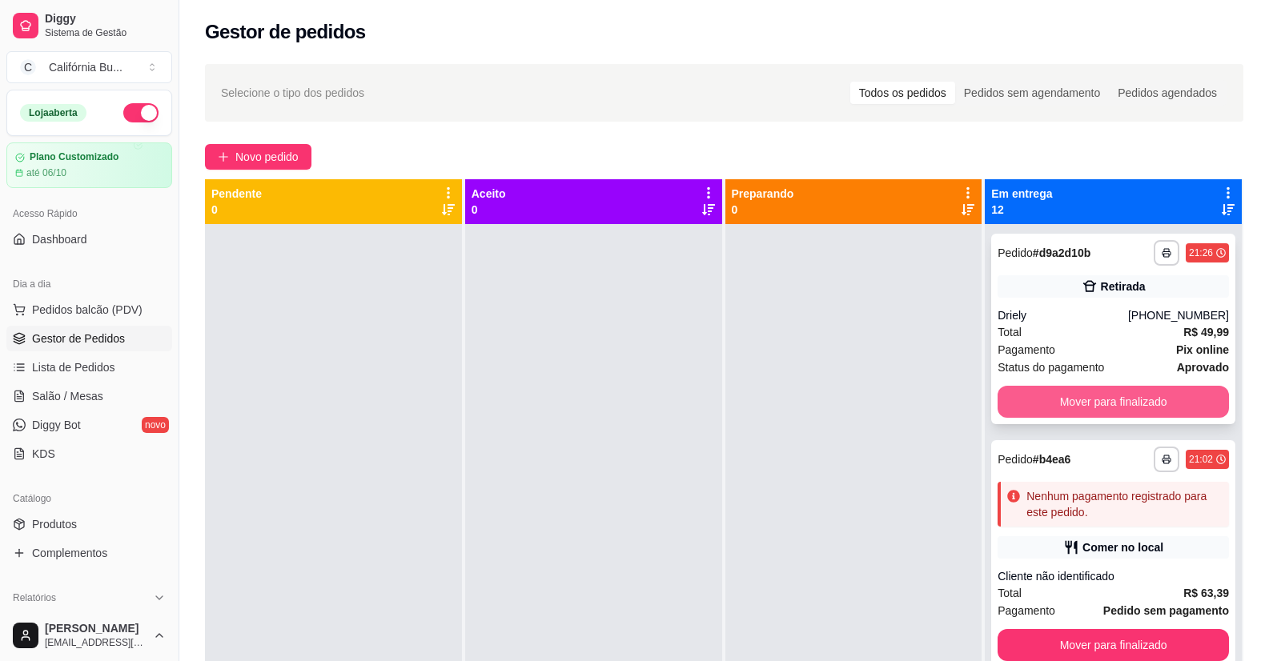
click at [1117, 399] on button "Mover para finalizado" at bounding box center [1112, 402] width 231 height 32
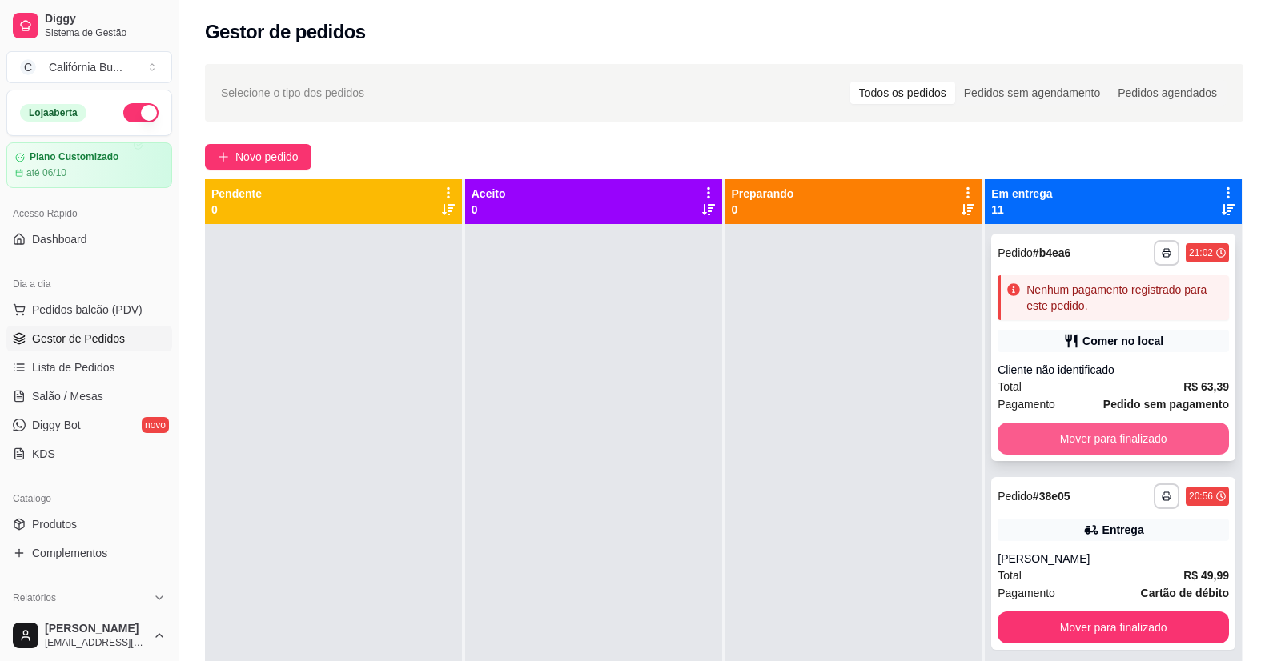
click at [1111, 439] on button "Mover para finalizado" at bounding box center [1112, 439] width 231 height 32
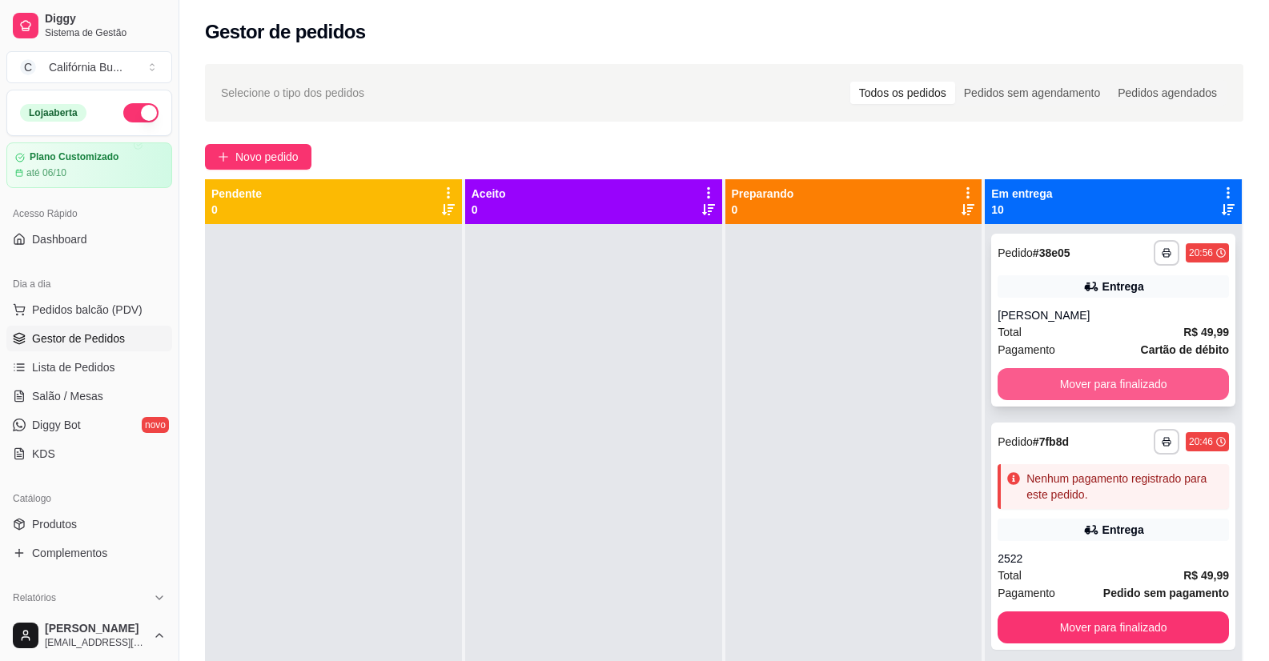
click at [1114, 369] on button "Mover para finalizado" at bounding box center [1112, 384] width 231 height 32
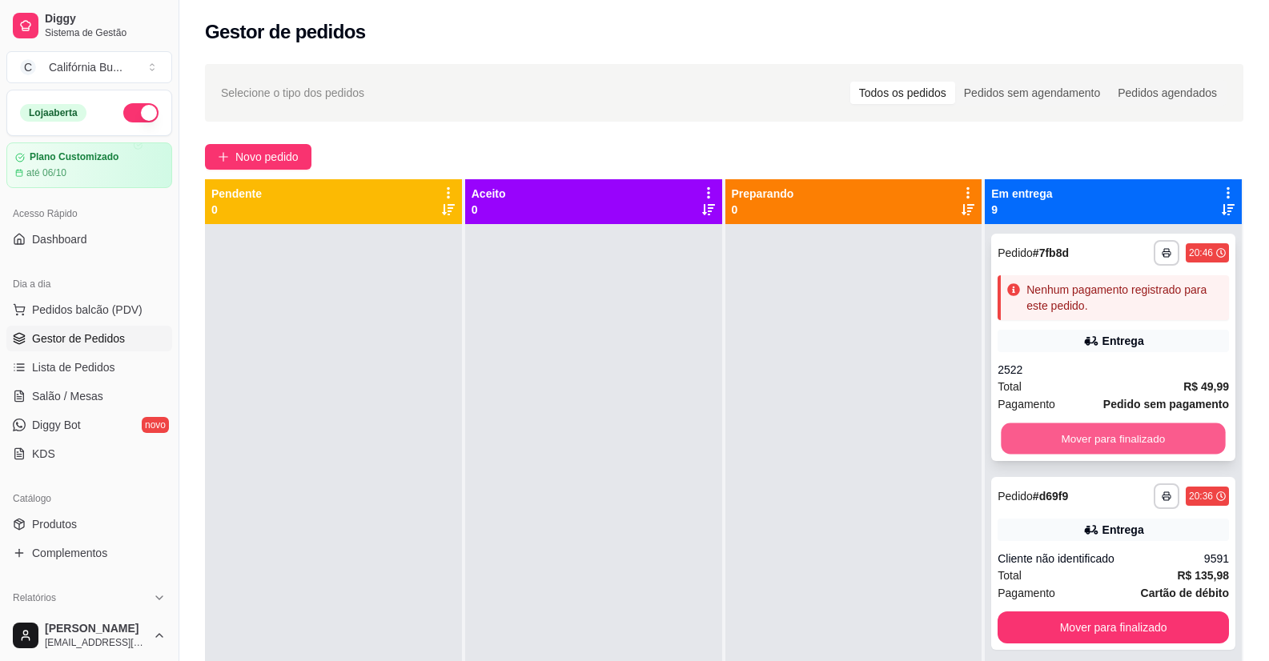
click at [1103, 441] on button "Mover para finalizado" at bounding box center [1113, 438] width 224 height 31
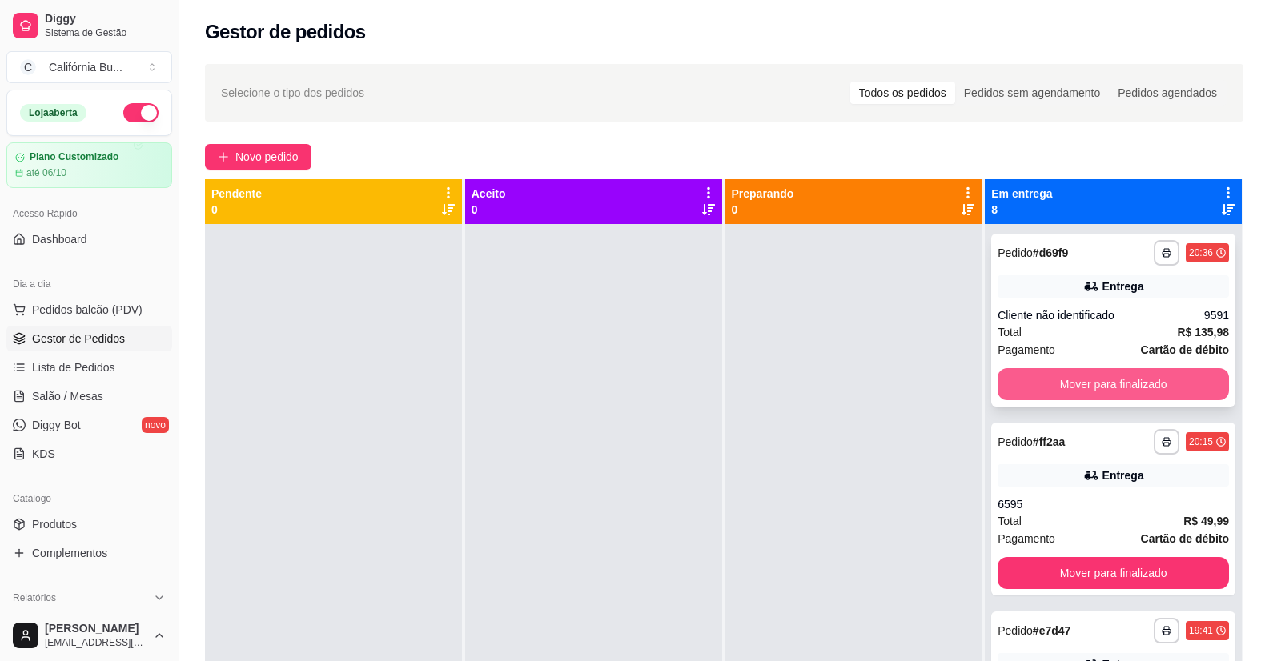
click at [1102, 379] on button "Mover para finalizado" at bounding box center [1112, 384] width 231 height 32
click at [1101, 378] on button "Mover para finalizado" at bounding box center [1112, 384] width 231 height 32
click at [1109, 391] on button "Mover para finalizado" at bounding box center [1112, 384] width 231 height 32
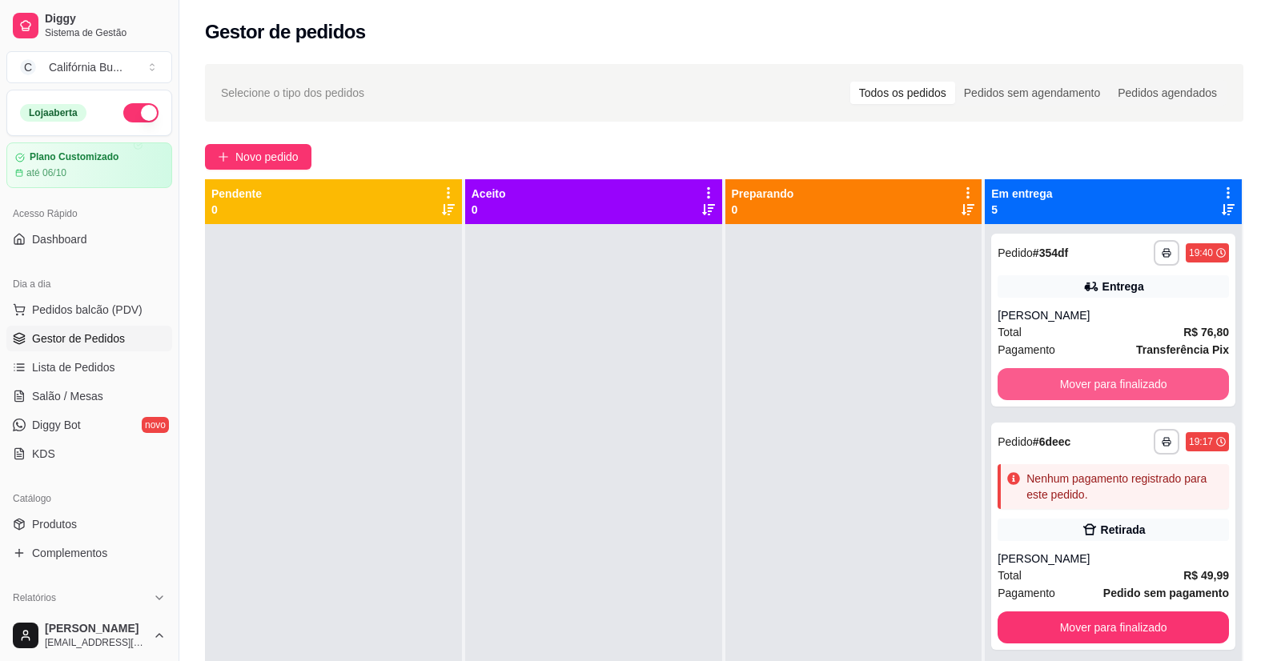
click at [1109, 391] on button "Mover para finalizado" at bounding box center [1112, 384] width 231 height 32
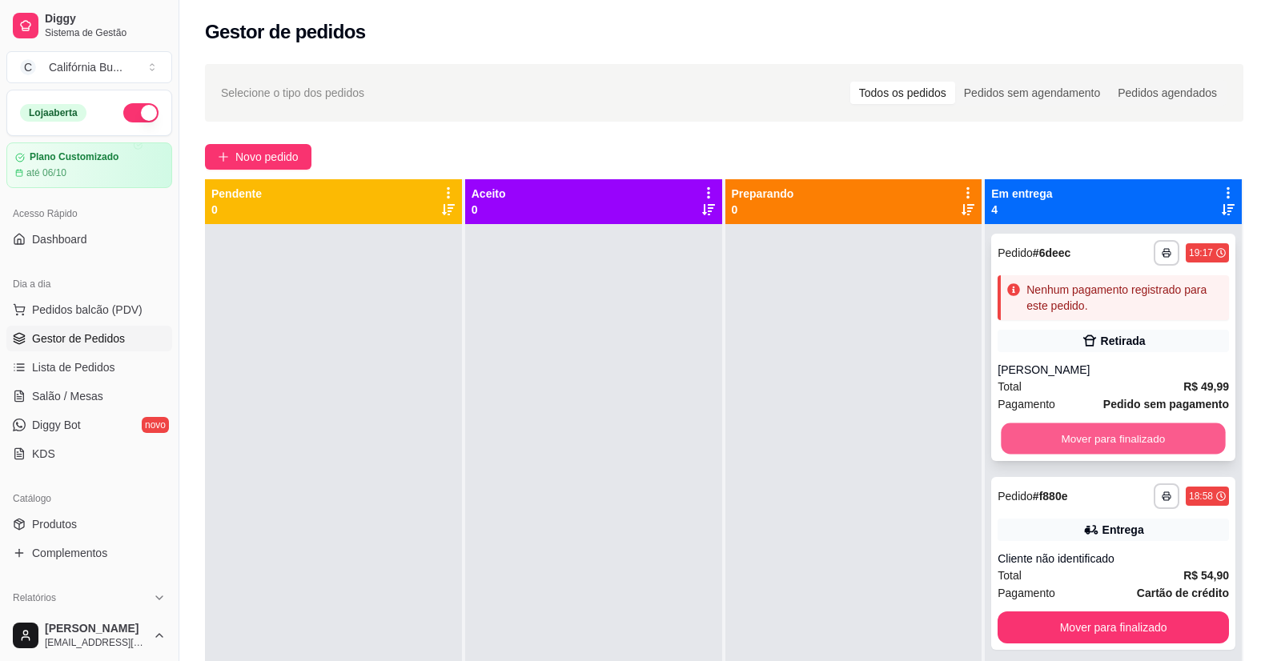
click at [1101, 439] on button "Mover para finalizado" at bounding box center [1113, 438] width 224 height 31
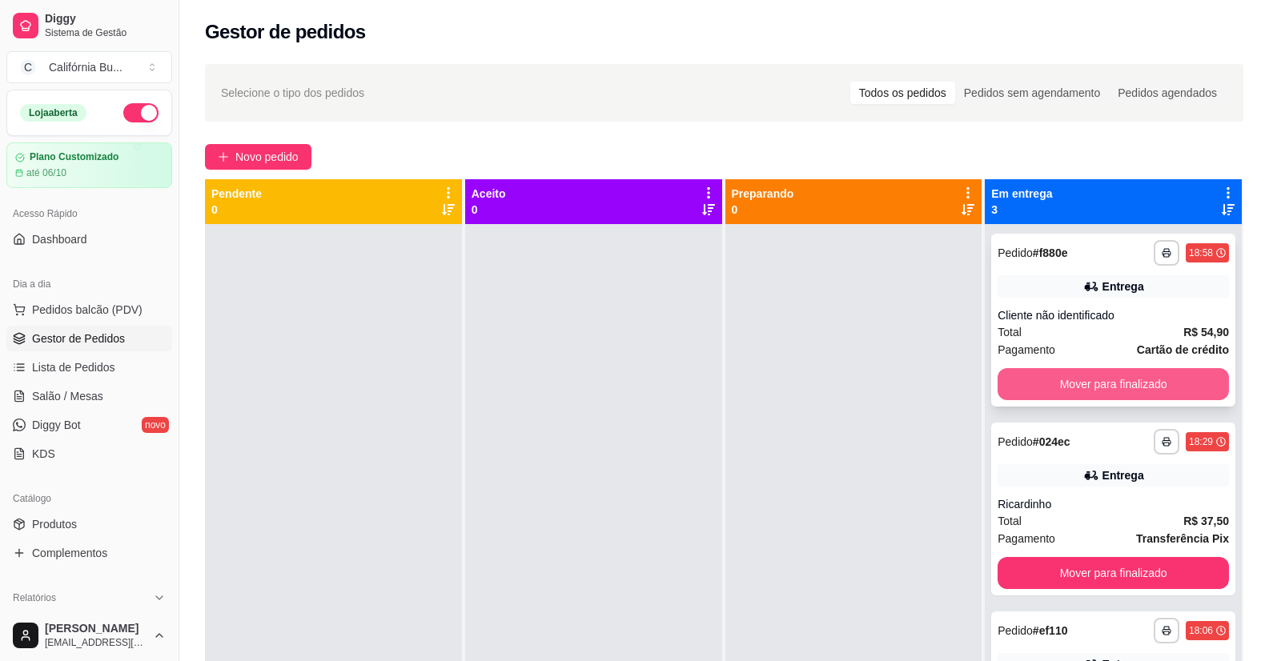
click at [1095, 390] on button "Mover para finalizado" at bounding box center [1112, 384] width 231 height 32
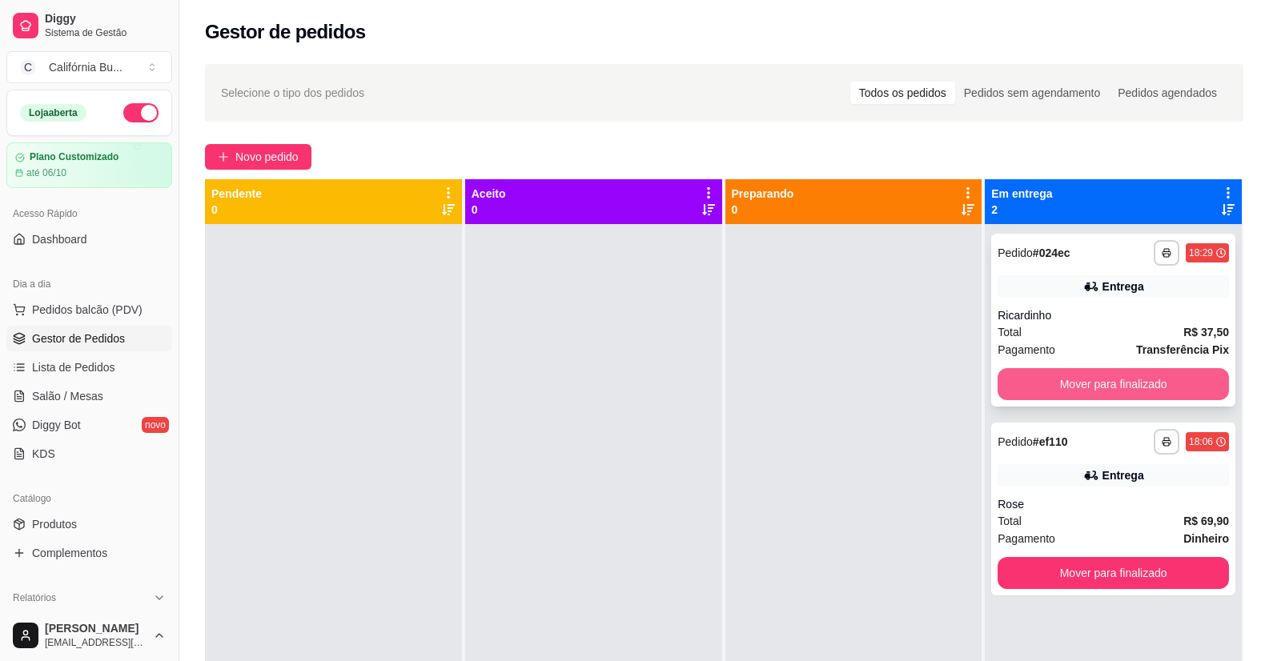
click at [1101, 390] on button "Mover para finalizado" at bounding box center [1112, 384] width 231 height 32
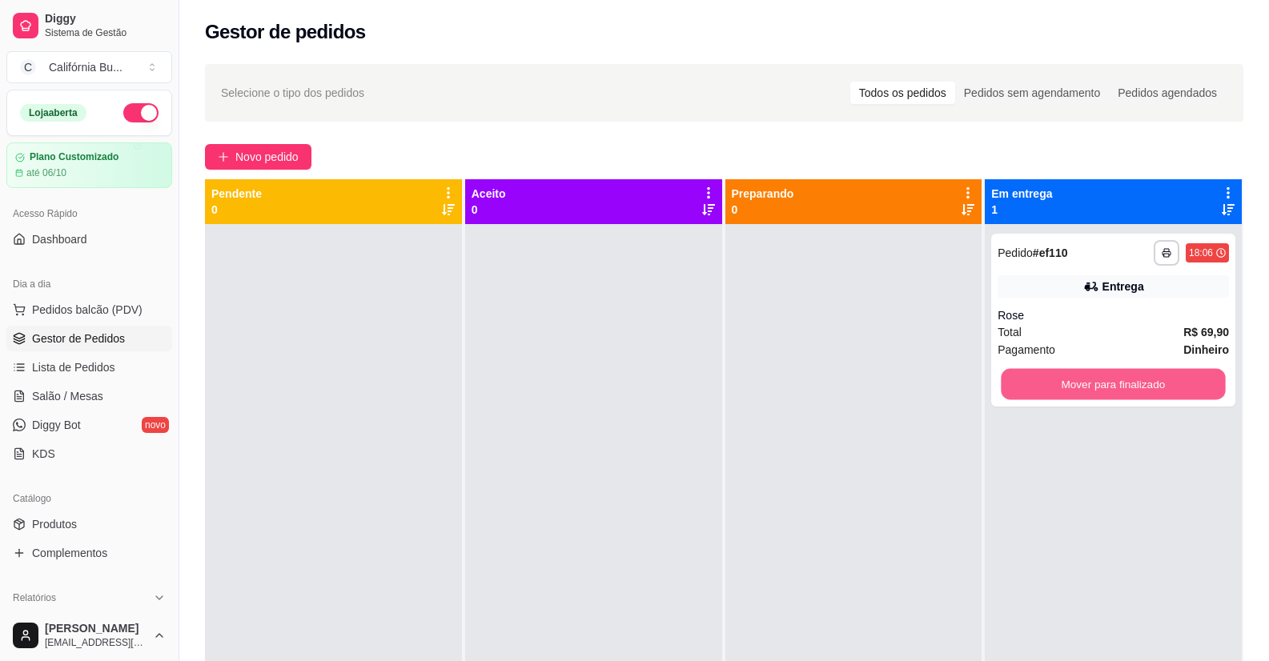
click at [1101, 390] on button "Mover para finalizado" at bounding box center [1113, 384] width 224 height 31
